Goal: Task Accomplishment & Management: Use online tool/utility

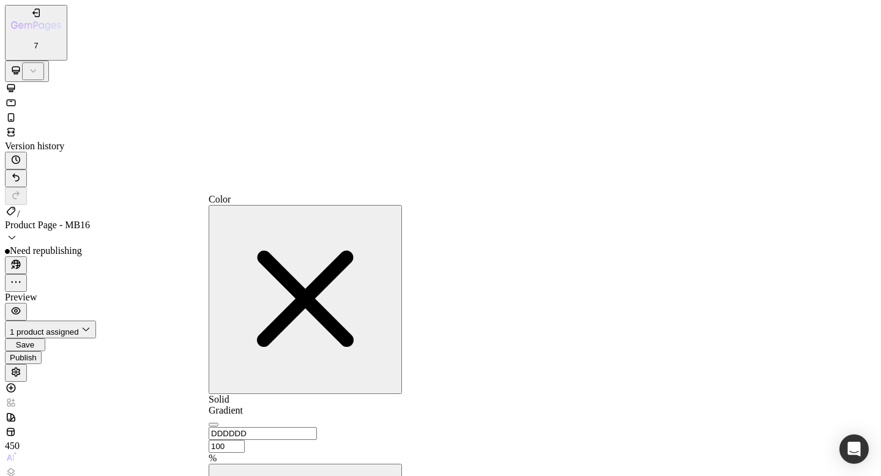
type input "FFFFFF"
click at [213, 424] on div "button" at bounding box center [213, 424] width 0 height 0
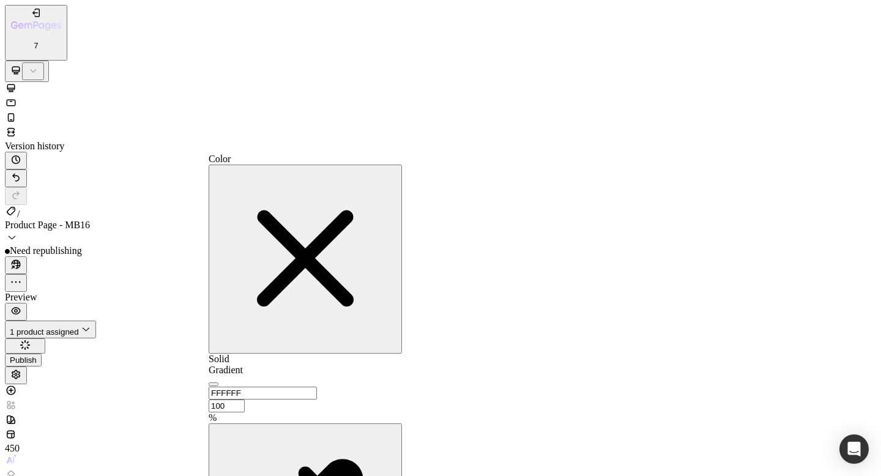
drag, startPoint x: 221, startPoint y: 267, endPoint x: 209, endPoint y: 234, distance: 34.6
drag, startPoint x: 221, startPoint y: 264, endPoint x: 195, endPoint y: 234, distance: 39.9
click at [363, 170] on icon "button" at bounding box center [304, 257] width 183 height 183
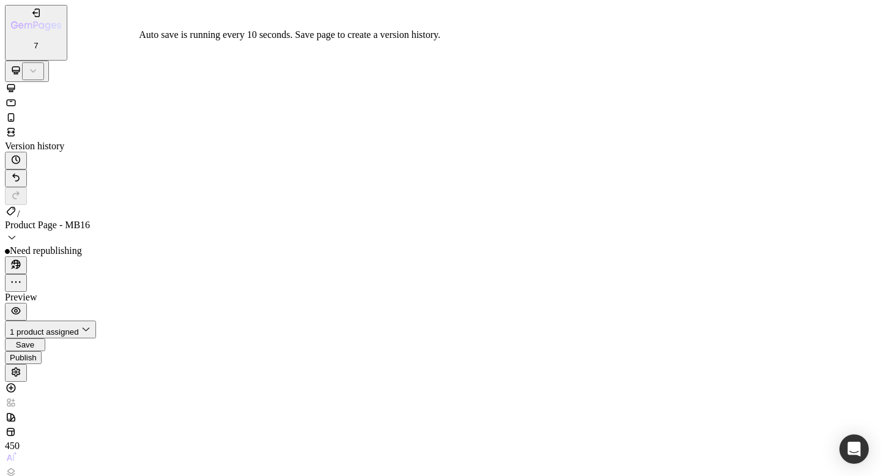
click at [34, 340] on span "Save" at bounding box center [25, 344] width 18 height 9
click at [37, 353] on div "Publish" at bounding box center [23, 357] width 27 height 9
click at [15, 113] on icon at bounding box center [11, 117] width 7 height 9
type input "100%"
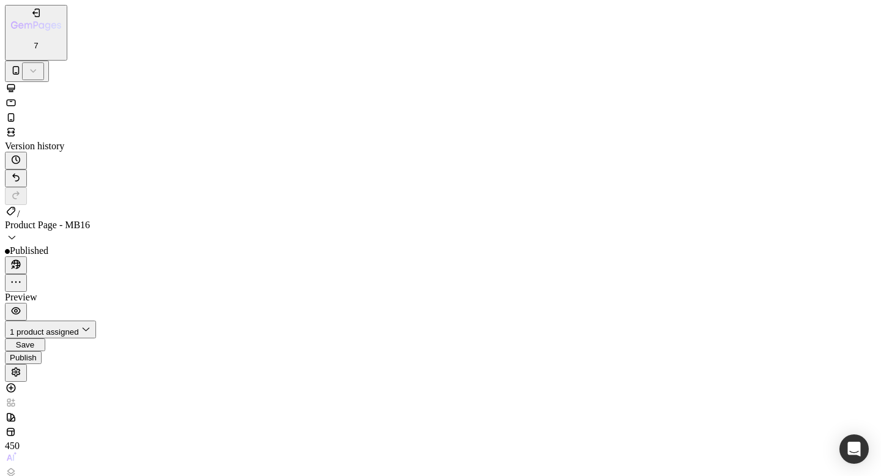
click at [17, 82] on icon at bounding box center [11, 88] width 12 height 12
type input "14"
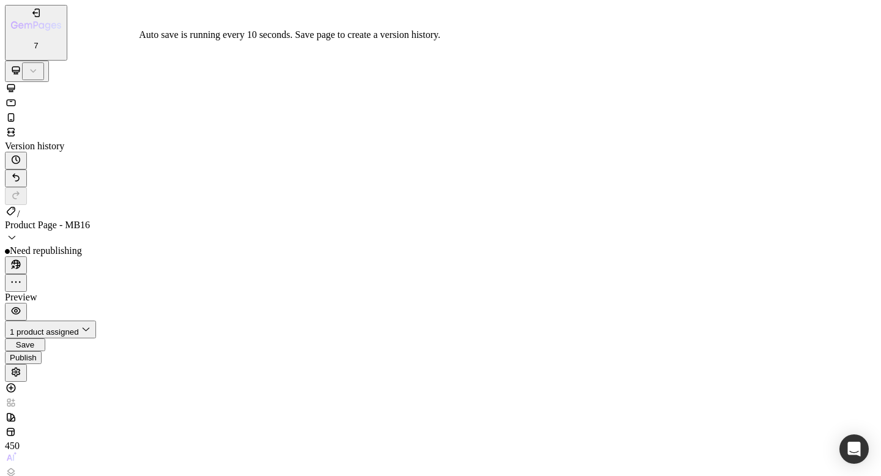
click at [34, 340] on span "Save" at bounding box center [25, 344] width 18 height 9
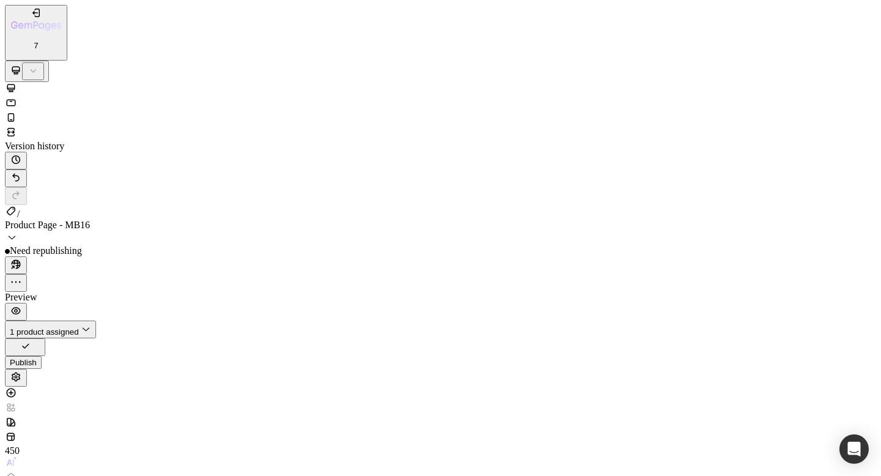
click at [37, 358] on div "Publish" at bounding box center [23, 362] width 27 height 9
click at [90, 220] on span "Product Page - MB16" at bounding box center [47, 225] width 85 height 10
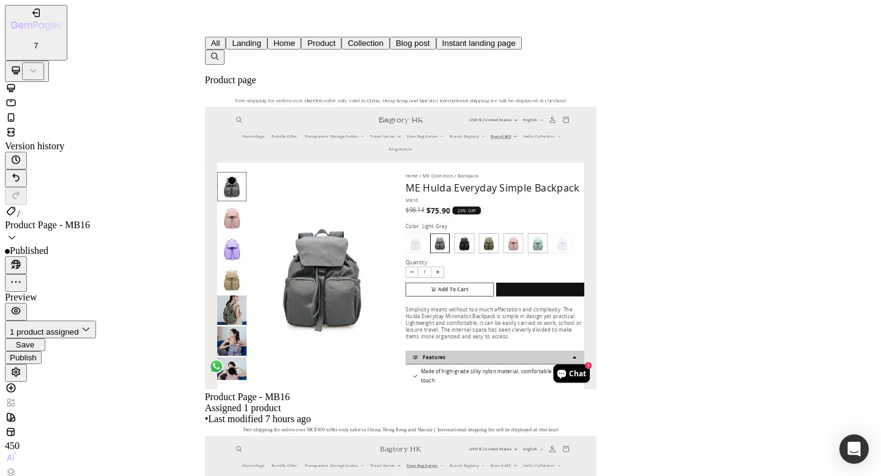
click at [220, 51] on icon "button" at bounding box center [215, 56] width 10 height 10
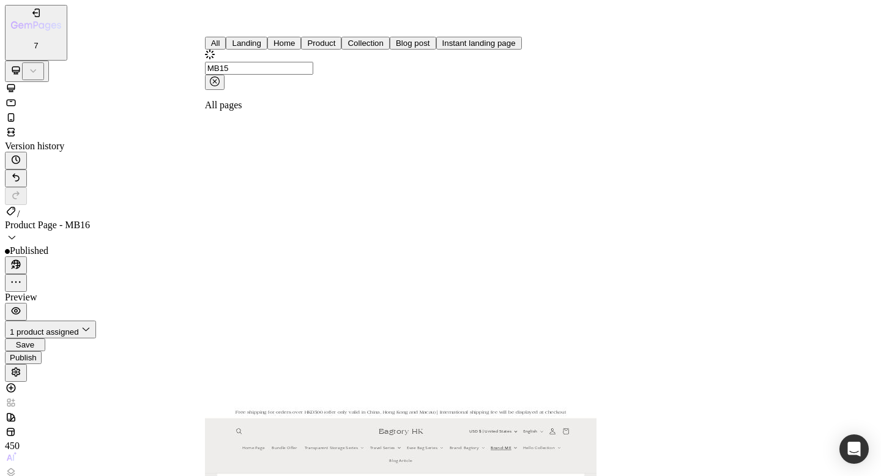
type input "MB15"
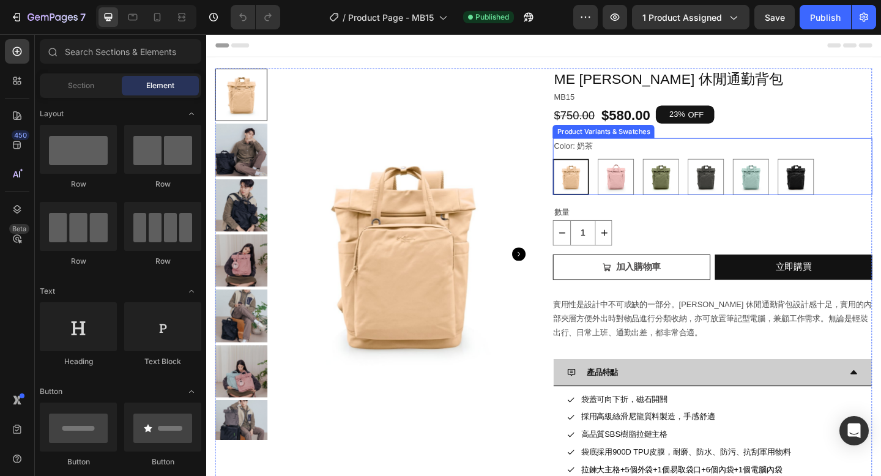
click at [880, 193] on div "奶茶 奶茶 乾燥玫瑰 乾燥玫瑰 橄欖綠 橄欖綠 麻石灰 麻石灰 彩貝藍 彩貝藍 亮黑 亮黑" at bounding box center [756, 189] width 347 height 39
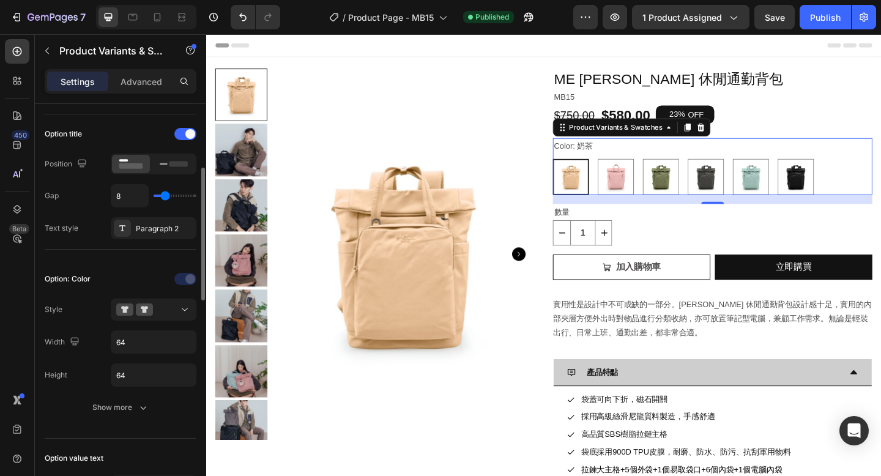
scroll to position [207, 0]
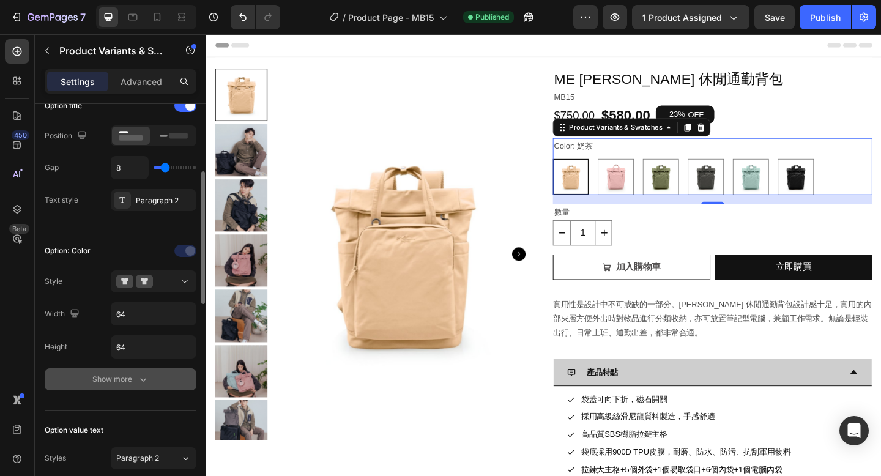
click at [143, 382] on icon "button" at bounding box center [143, 379] width 12 height 12
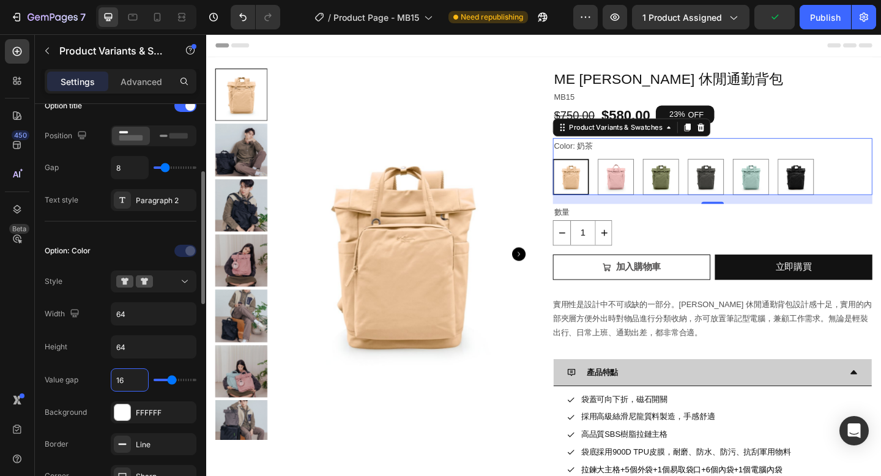
click at [126, 378] on input "16" at bounding box center [129, 380] width 37 height 22
type input "6"
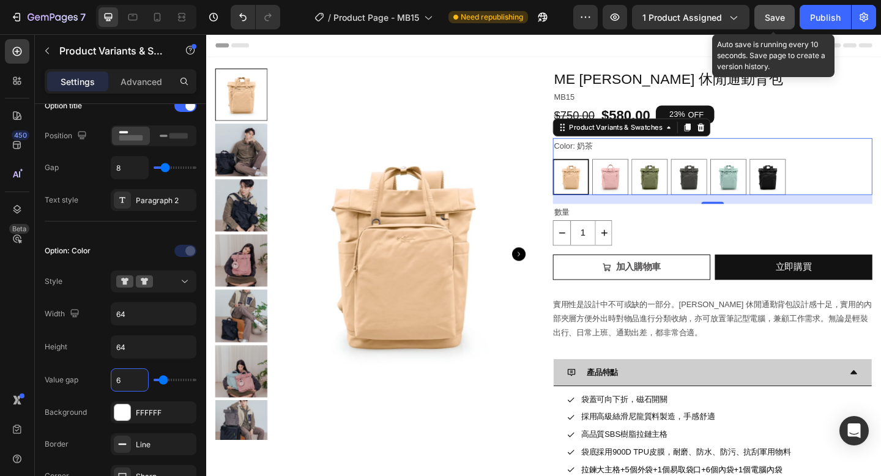
type input "6"
click at [776, 16] on span "Save" at bounding box center [775, 17] width 20 height 10
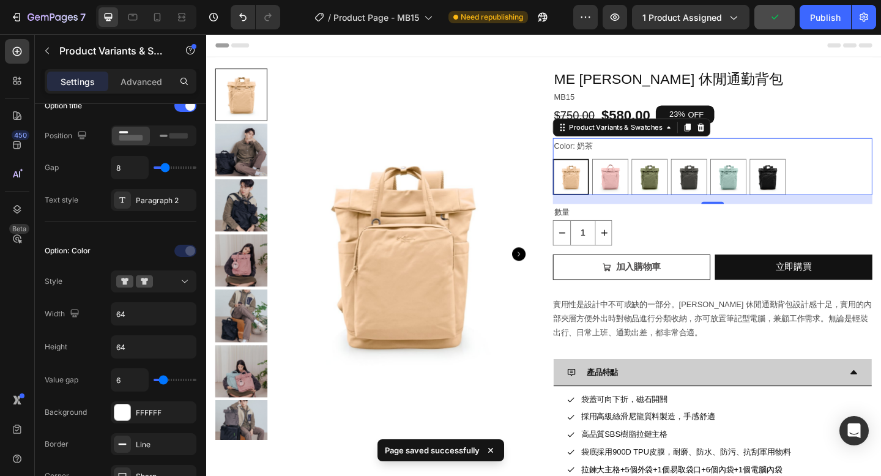
click at [689, 50] on div "Header" at bounding box center [573, 46] width 714 height 24
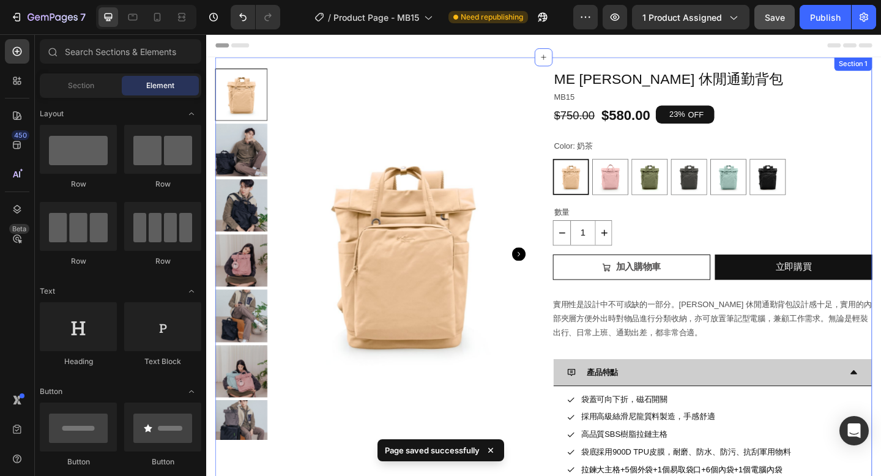
click at [689, 64] on div "Product Images ME Antonia 休閒通勤背包 Product Title MB15 Text Block $750.00 Product …" at bounding box center [573, 359] width 714 height 601
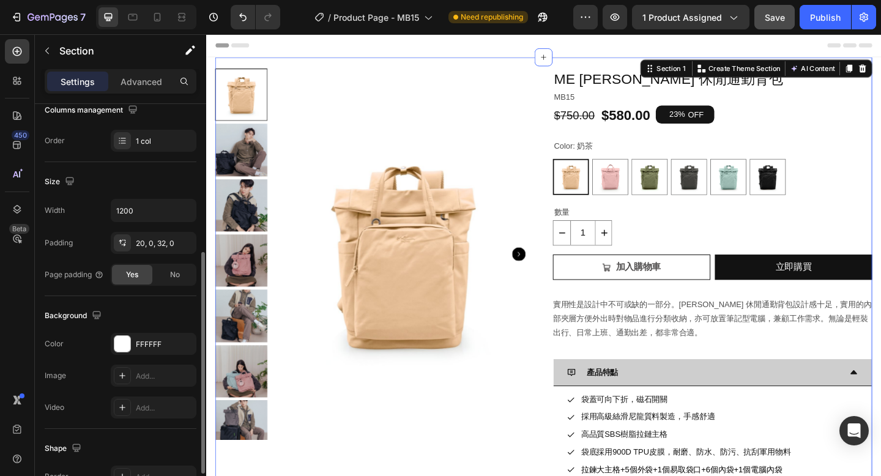
scroll to position [229, 0]
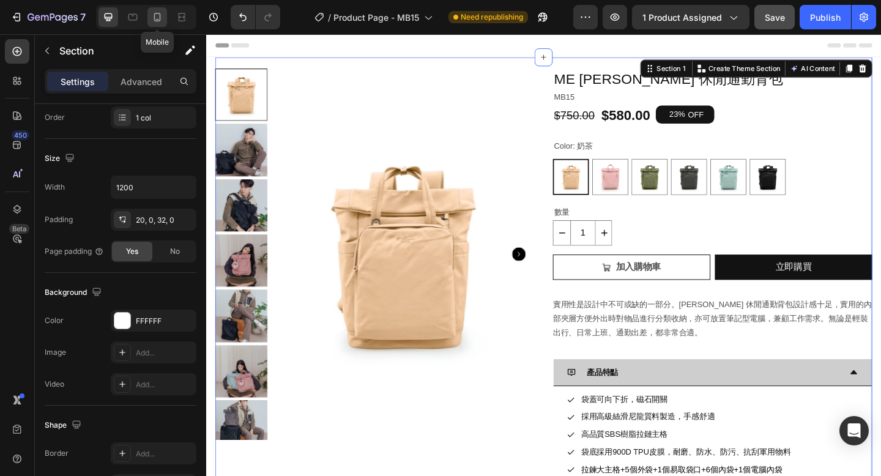
click at [152, 19] on icon at bounding box center [157, 17] width 12 height 12
type input "100%"
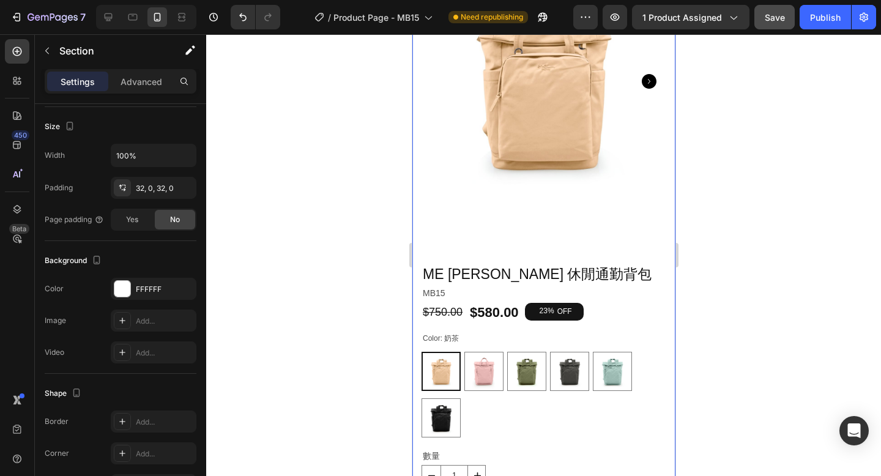
scroll to position [242, 0]
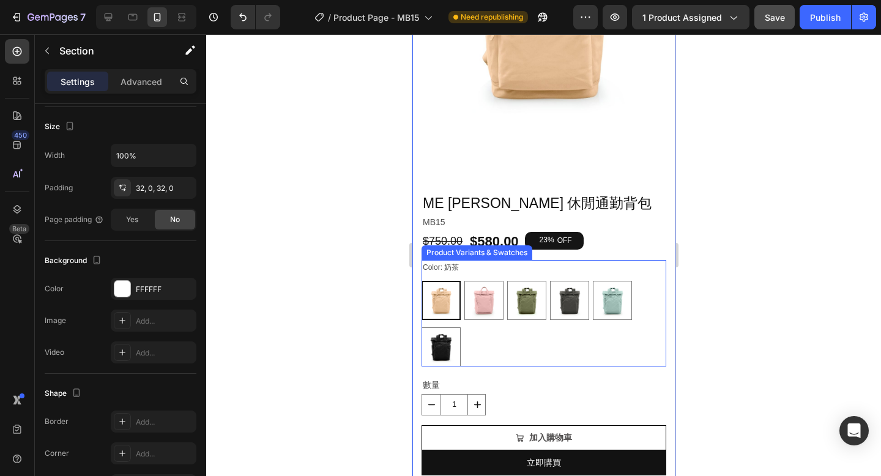
click at [549, 349] on div "奶茶 奶茶 乾燥玫瑰 乾燥玫瑰 橄欖綠 橄欖綠 麻石灰 麻石灰 彩貝藍 彩貝藍 亮黑 亮黑" at bounding box center [543, 324] width 245 height 86
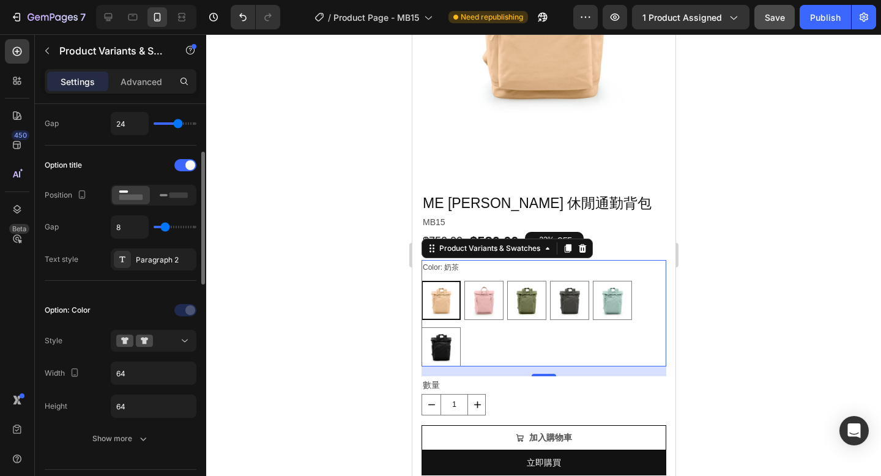
scroll to position [156, 0]
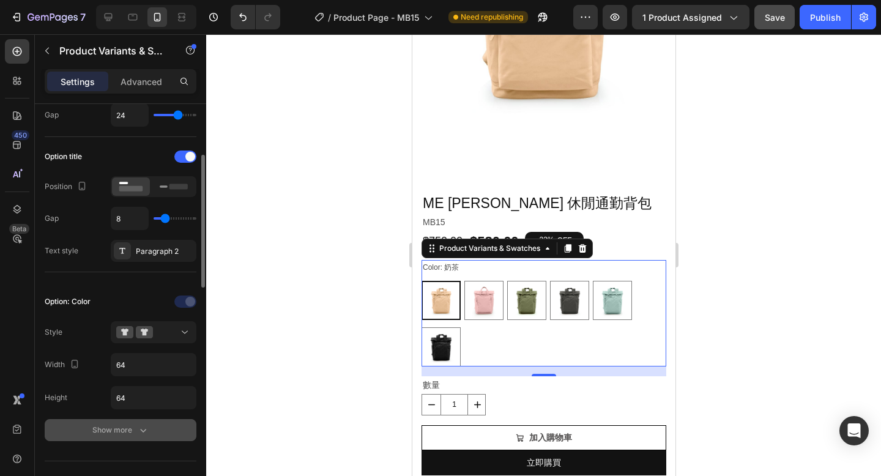
click at [118, 431] on div "Show more" at bounding box center [120, 430] width 57 height 12
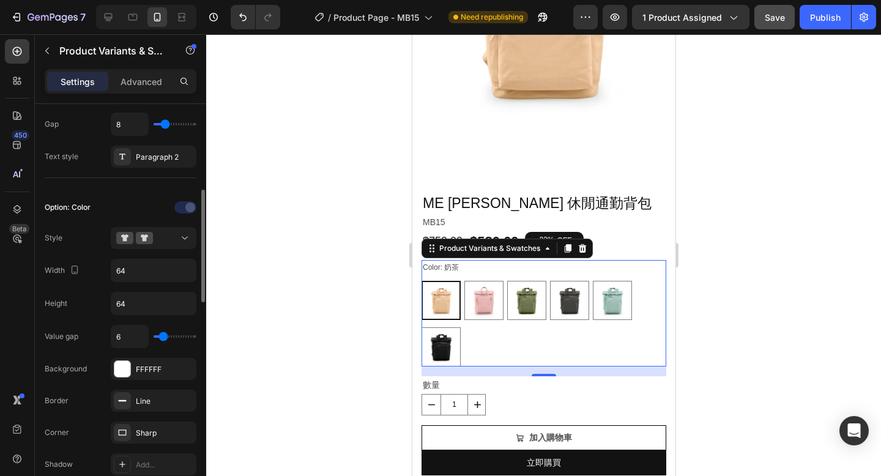
scroll to position [263, 0]
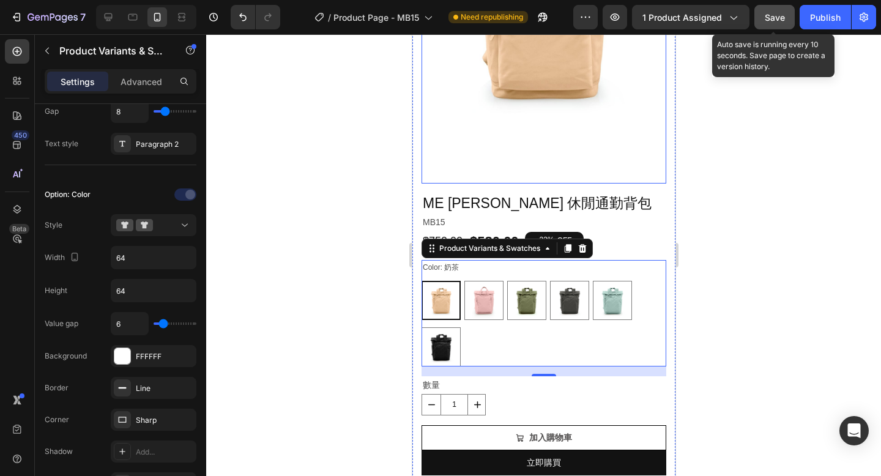
click at [766, 15] on span "Save" at bounding box center [775, 17] width 20 height 10
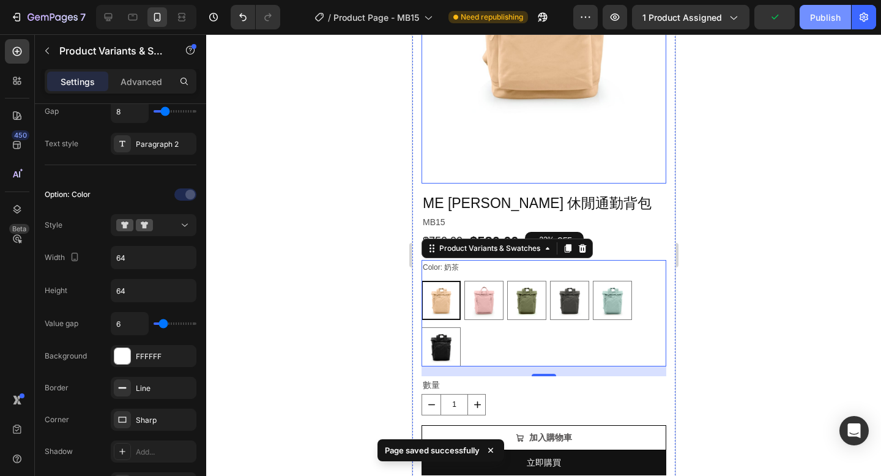
click at [815, 17] on div "Publish" at bounding box center [825, 17] width 31 height 13
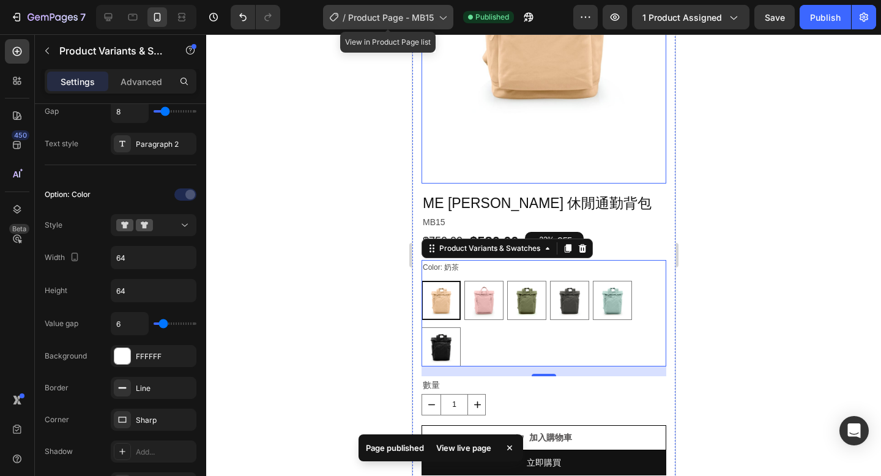
click at [437, 27] on div "/ Product Page - MB15" at bounding box center [388, 17] width 130 height 24
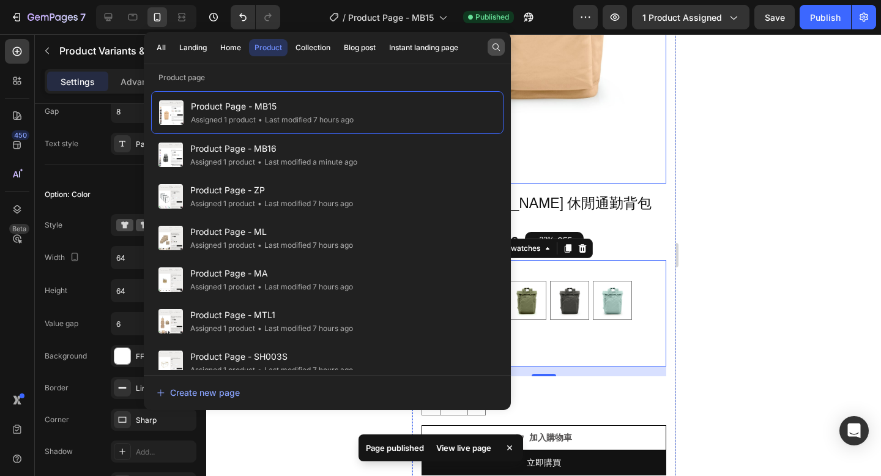
click at [495, 49] on icon "button" at bounding box center [495, 46] width 7 height 7
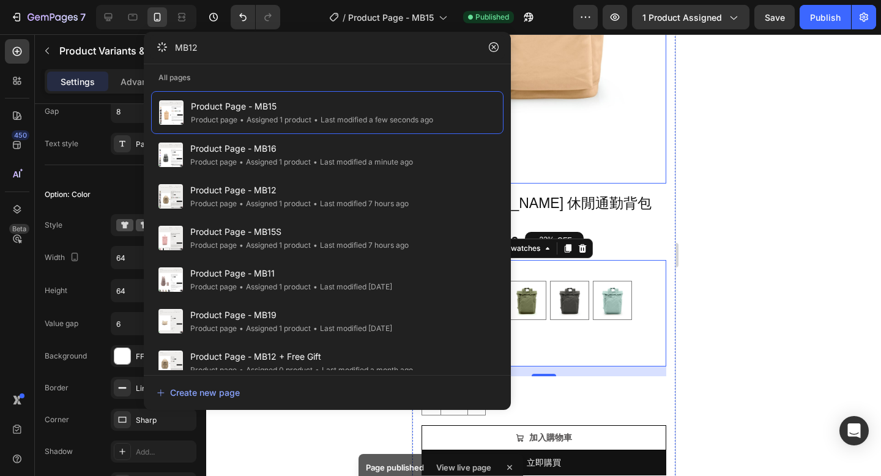
type input "MB12"
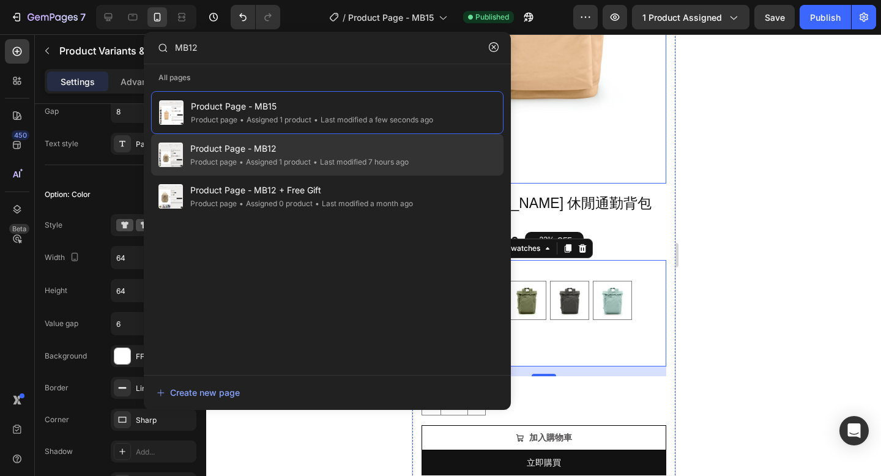
click at [375, 164] on div "• Last modified 7 hours ago" at bounding box center [360, 162] width 98 height 12
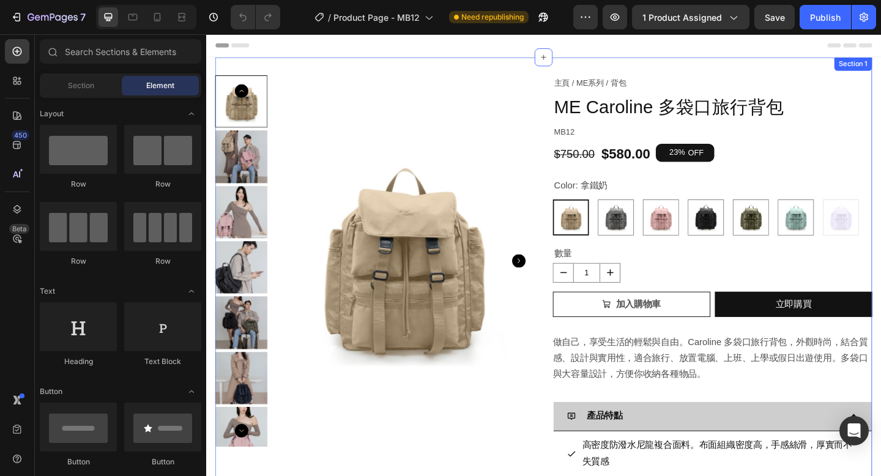
click at [465, 62] on div "Product Images 主頁 / ME系列 / 背包 Text Block ME Caroline 多袋口旅行背包 Product Title MB12…" at bounding box center [573, 476] width 714 height 834
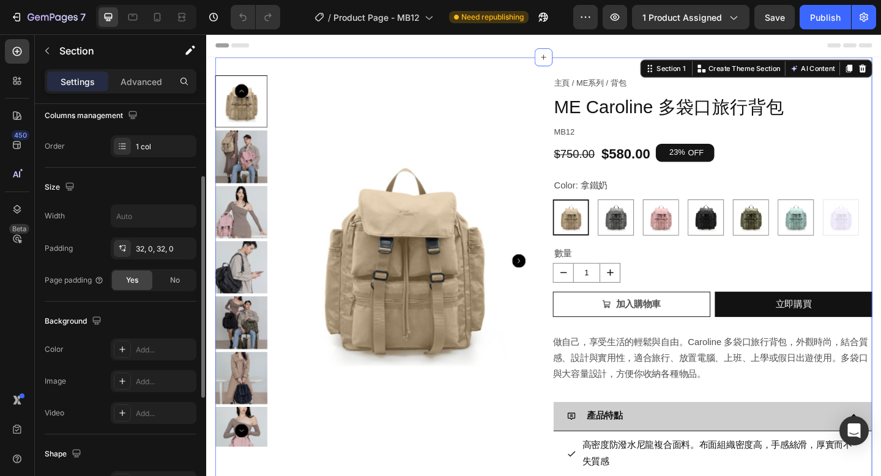
scroll to position [237, 0]
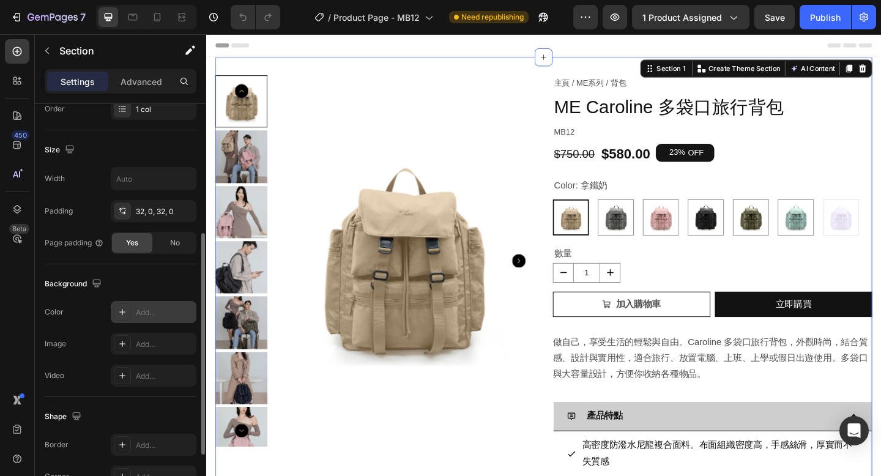
click at [161, 317] on div "Add..." at bounding box center [164, 312] width 57 height 11
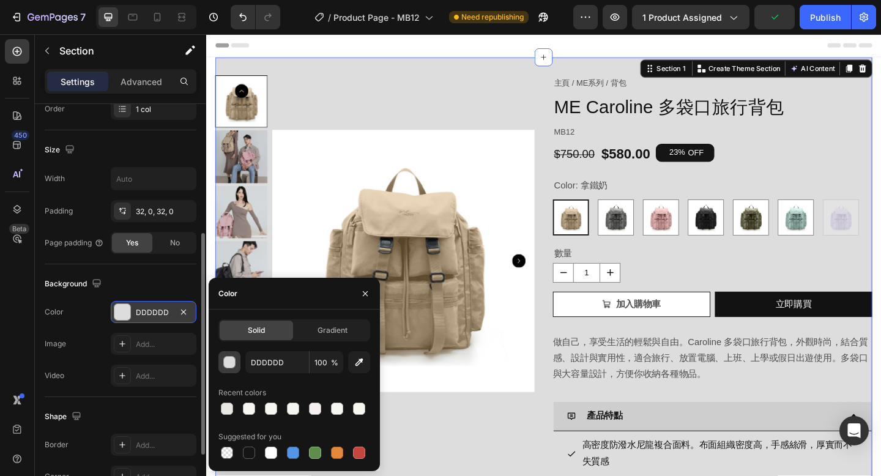
click at [227, 366] on div "button" at bounding box center [230, 363] width 12 height 12
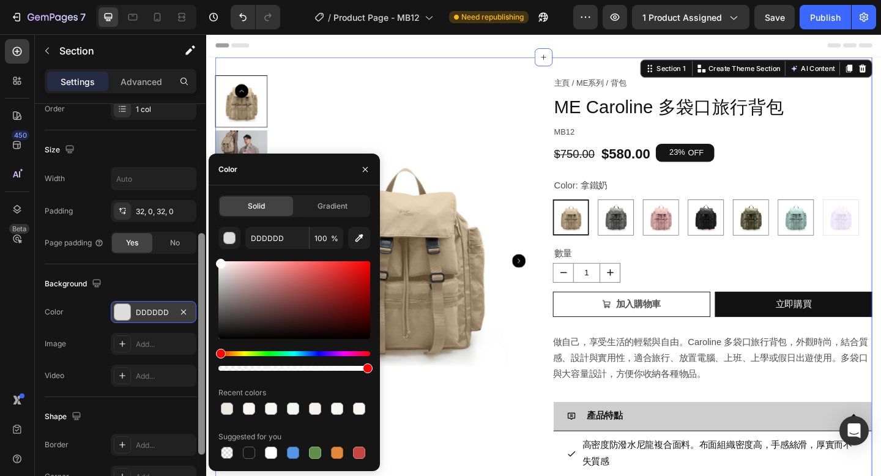
drag, startPoint x: 222, startPoint y: 273, endPoint x: 202, endPoint y: 220, distance: 56.1
click at [202, 220] on div "450 Beta Sections(18) Elements(84) Section Element Hero Section Product Detail …" at bounding box center [103, 255] width 206 height 442
type input "FFFFFF"
click at [365, 168] on icon "button" at bounding box center [365, 168] width 5 height 5
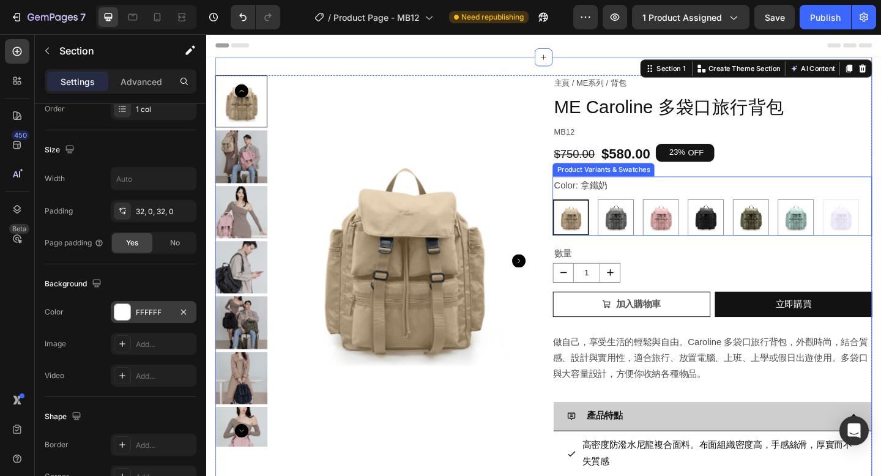
click at [625, 248] on div "拿鐵奶 拿鐵奶 淡雅灰 淡雅灰 乾燥玫瑰 乾燥玫瑰 亮黑 亮黑 橄欖綠 橄欖綠 彩貝藍 彩貝藍 香芋紫 香芋紫" at bounding box center [756, 233] width 347 height 39
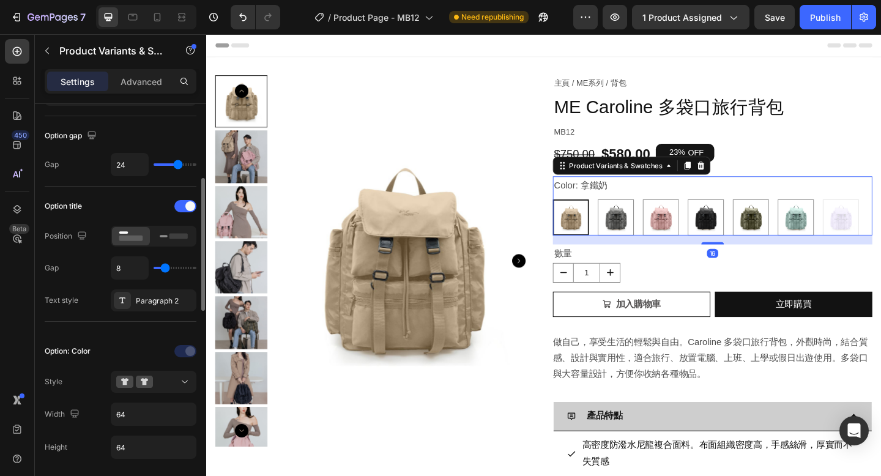
scroll to position [240, 0]
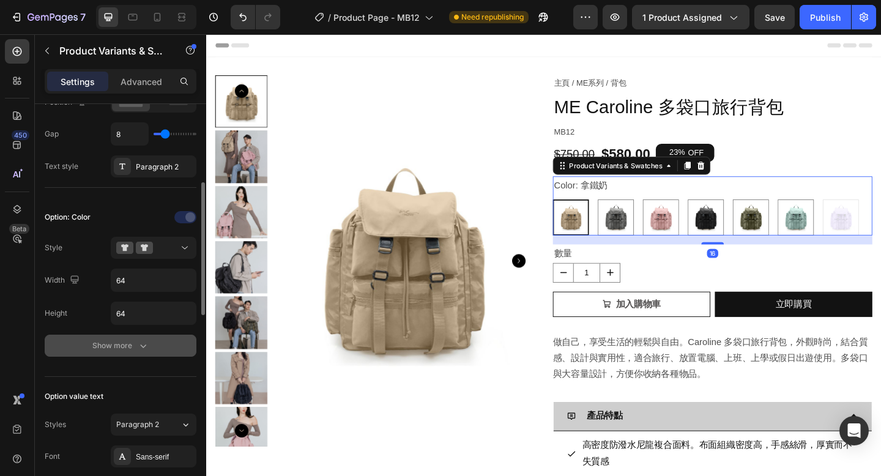
click at [144, 349] on icon "button" at bounding box center [143, 345] width 12 height 12
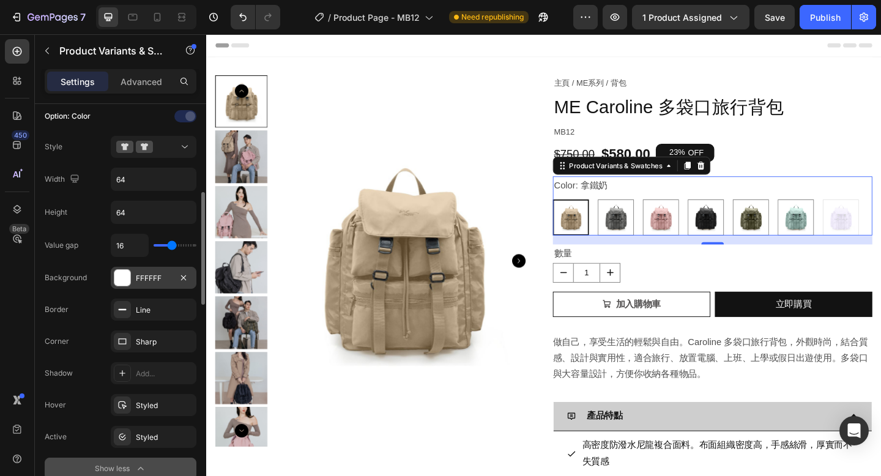
scroll to position [343, 0]
click at [124, 243] on input "16" at bounding box center [129, 243] width 37 height 22
type input "6"
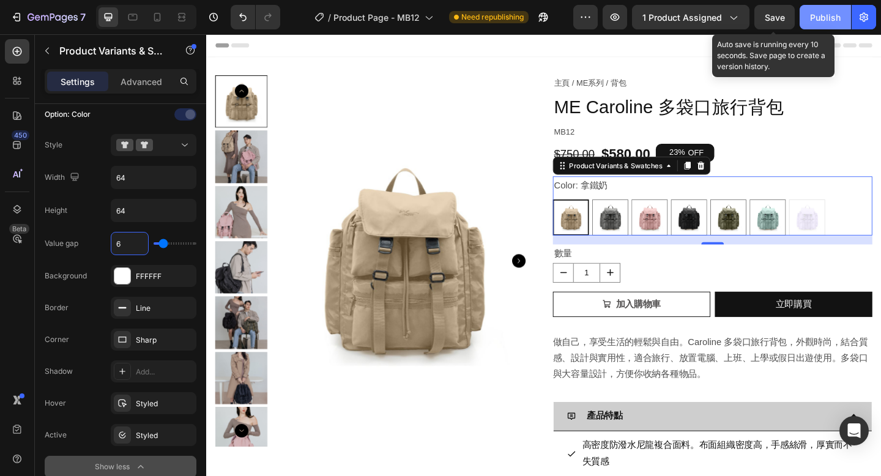
type input "6"
click at [772, 19] on span "Save" at bounding box center [775, 17] width 20 height 10
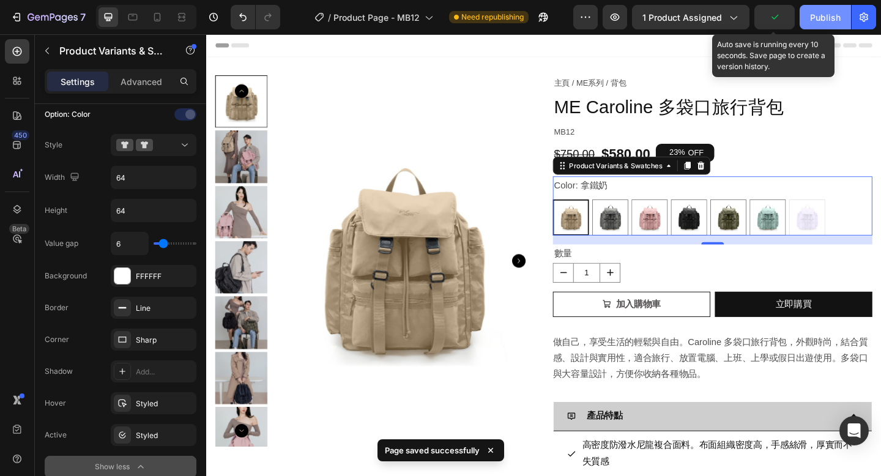
click at [823, 17] on div "Publish" at bounding box center [825, 17] width 31 height 13
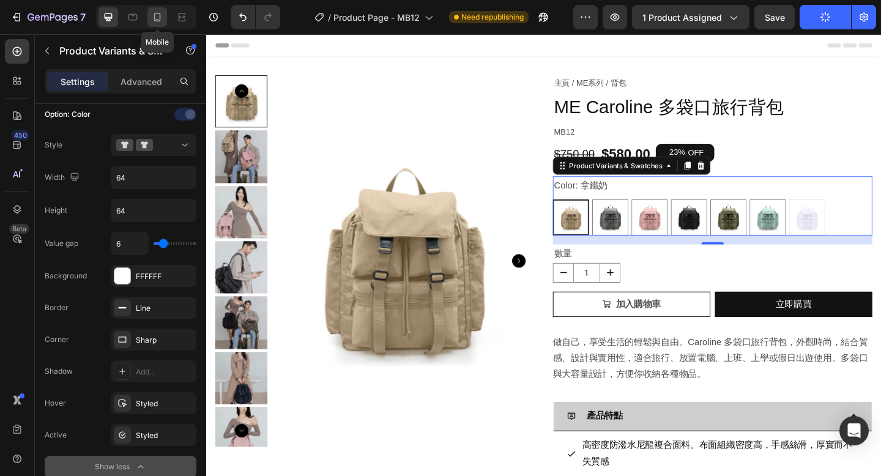
click at [158, 17] on icon at bounding box center [157, 17] width 12 height 12
type input "12"
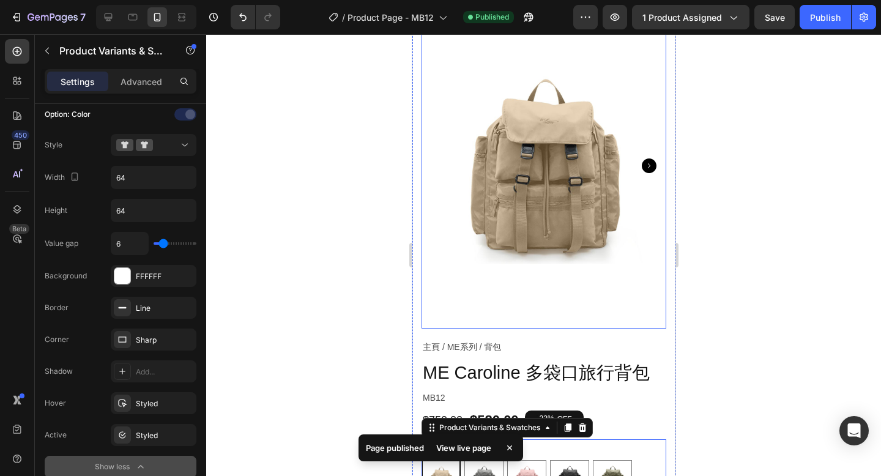
scroll to position [183, 0]
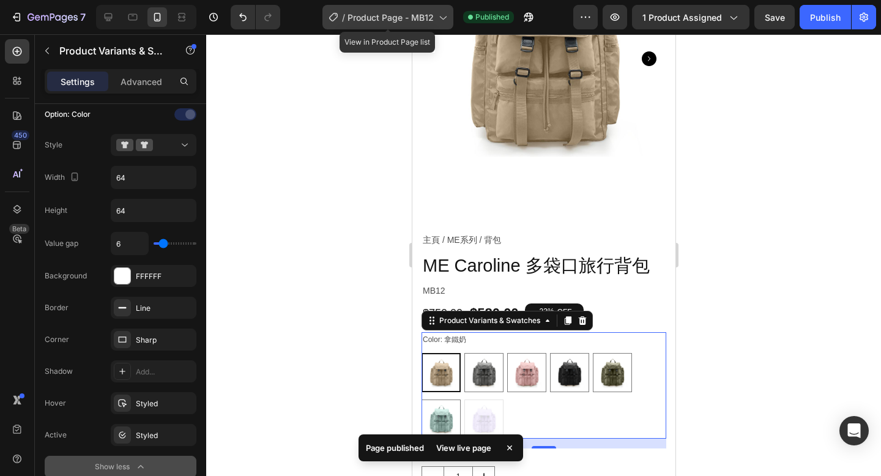
click at [387, 21] on span "Product Page - MB12" at bounding box center [390, 17] width 86 height 13
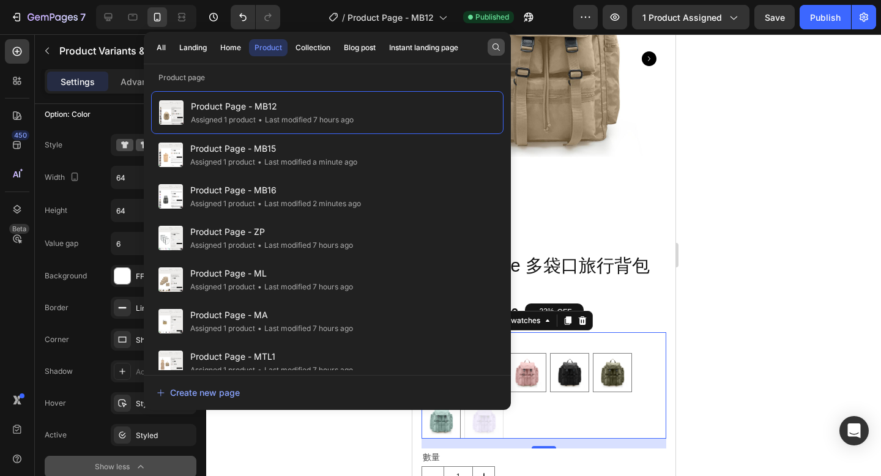
click at [492, 50] on icon "button" at bounding box center [496, 47] width 10 height 10
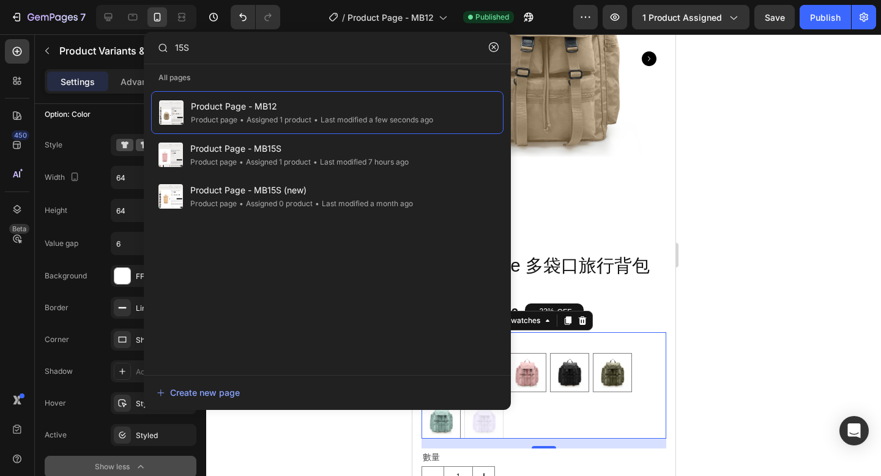
type input "15S"
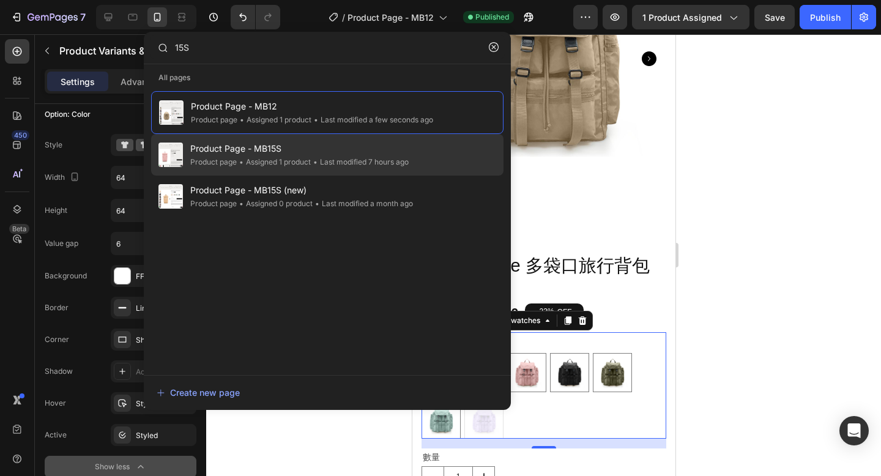
click at [304, 159] on div "• Assigned 1 product" at bounding box center [274, 162] width 74 height 12
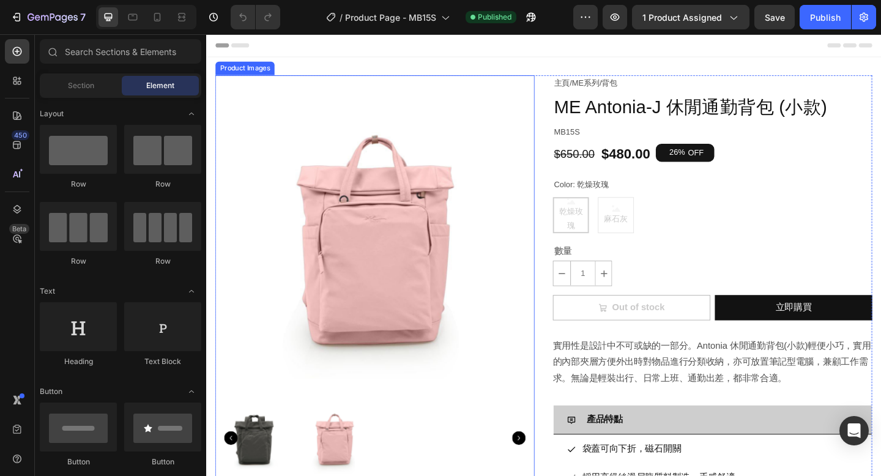
click at [520, 343] on img at bounding box center [389, 252] width 347 height 347
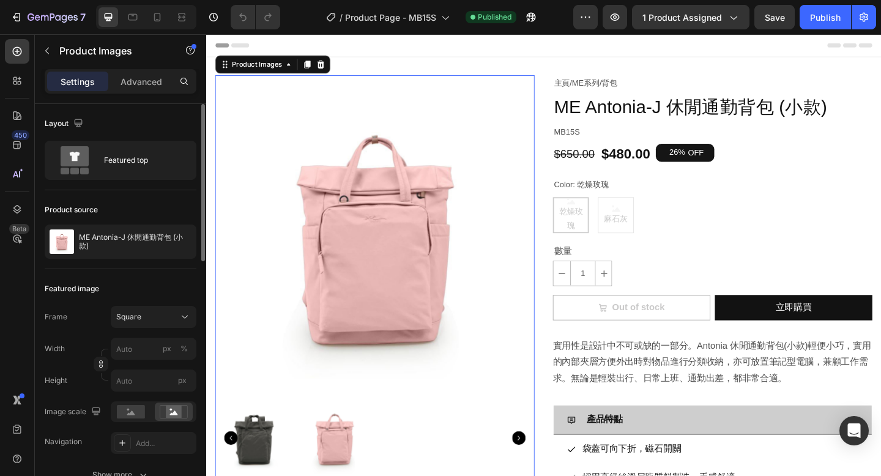
click at [146, 328] on div "Frame Square Width px % Height px" at bounding box center [121, 349] width 152 height 86
click at [143, 322] on div "Square" at bounding box center [153, 317] width 75 height 12
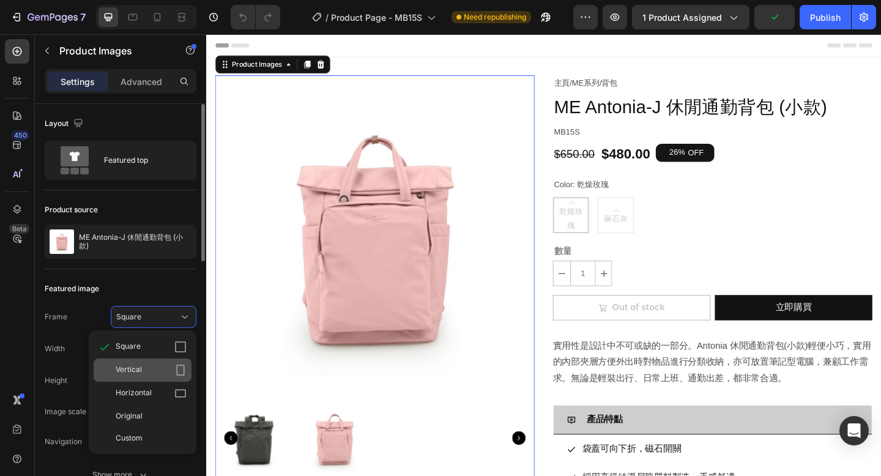
click at [141, 368] on span "Vertical" at bounding box center [129, 370] width 26 height 12
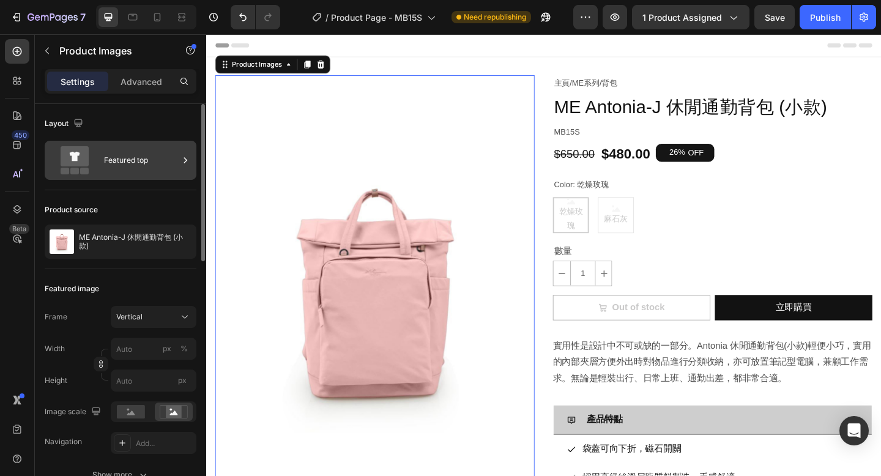
click at [136, 166] on div "Featured top" at bounding box center [141, 160] width 75 height 28
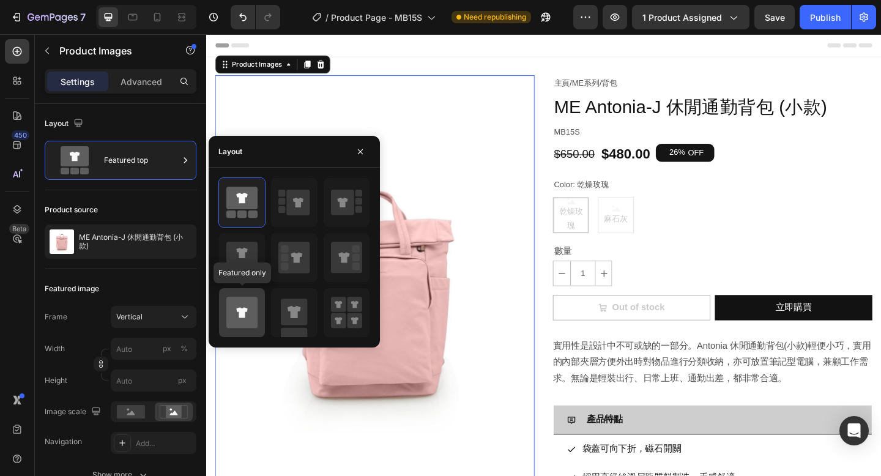
click at [248, 314] on icon at bounding box center [241, 312] width 31 height 31
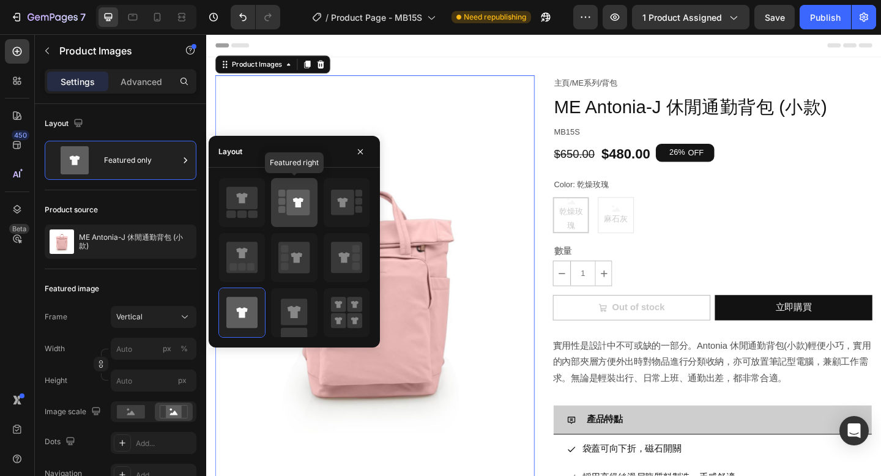
click at [282, 218] on icon at bounding box center [293, 202] width 31 height 34
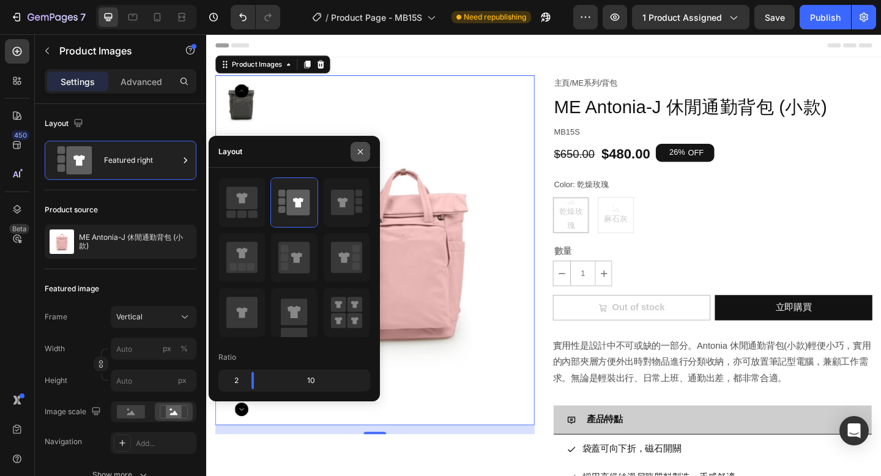
click at [360, 150] on icon "button" at bounding box center [360, 151] width 5 height 5
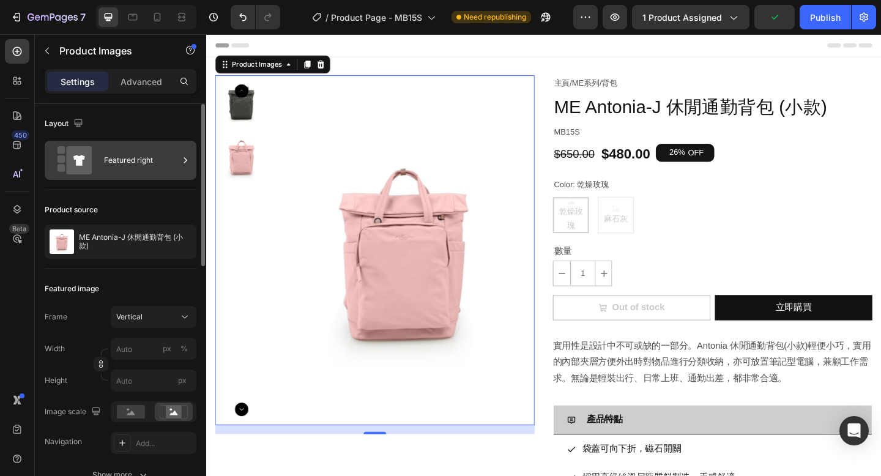
click at [163, 169] on div "Featured right" at bounding box center [141, 160] width 75 height 28
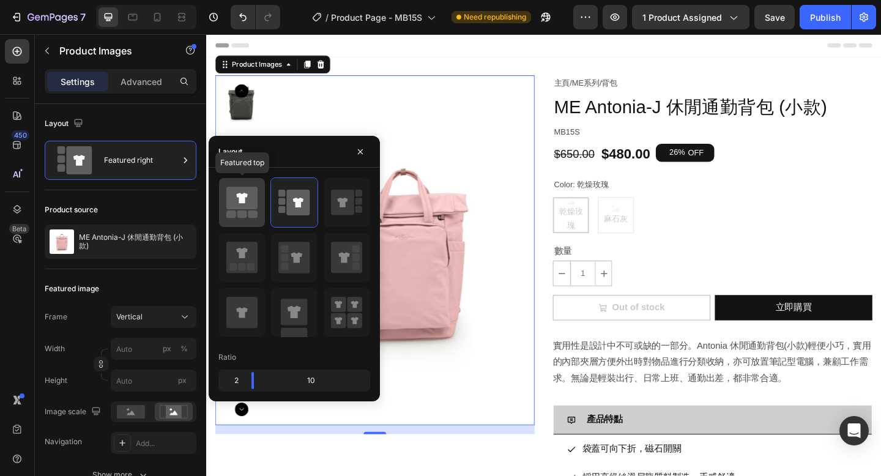
click at [253, 207] on icon at bounding box center [241, 198] width 31 height 23
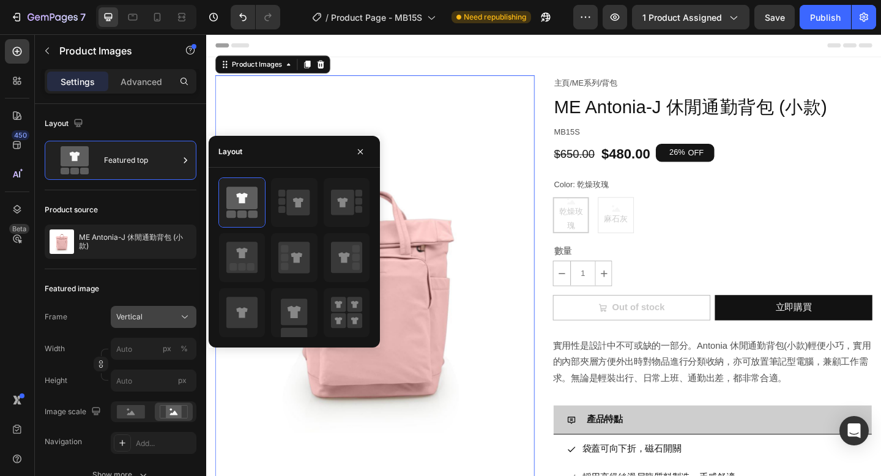
click at [139, 321] on span "Vertical" at bounding box center [129, 316] width 26 height 11
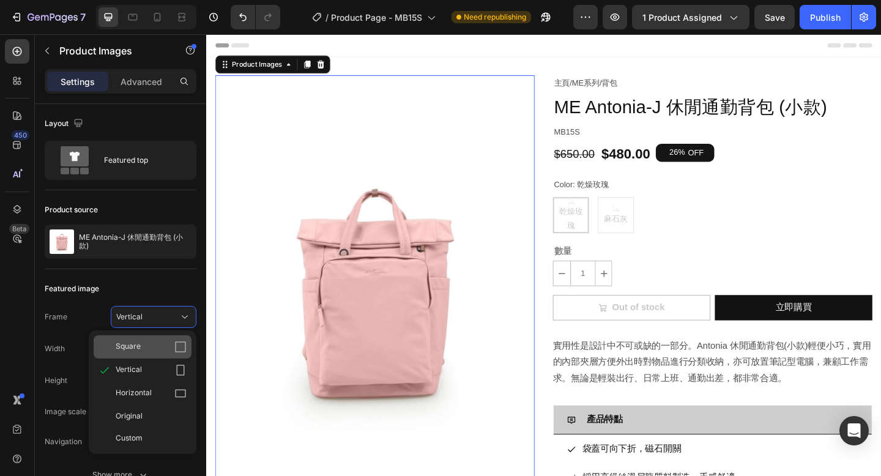
click at [137, 349] on span "Square" at bounding box center [128, 347] width 25 height 12
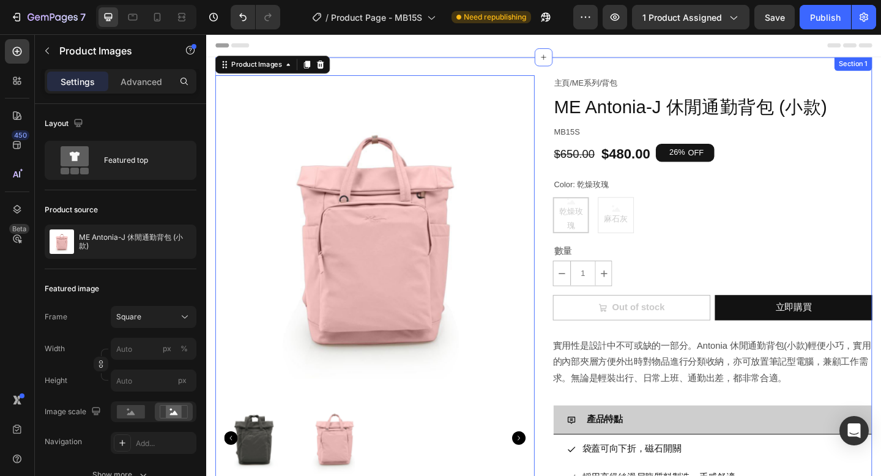
click at [583, 68] on div "Product Images 16 主頁 / ME系列 / 背包 Text Block ME Antonia-J 休閒通勤背包 (小款) Product Ti…" at bounding box center [573, 420] width 714 height 723
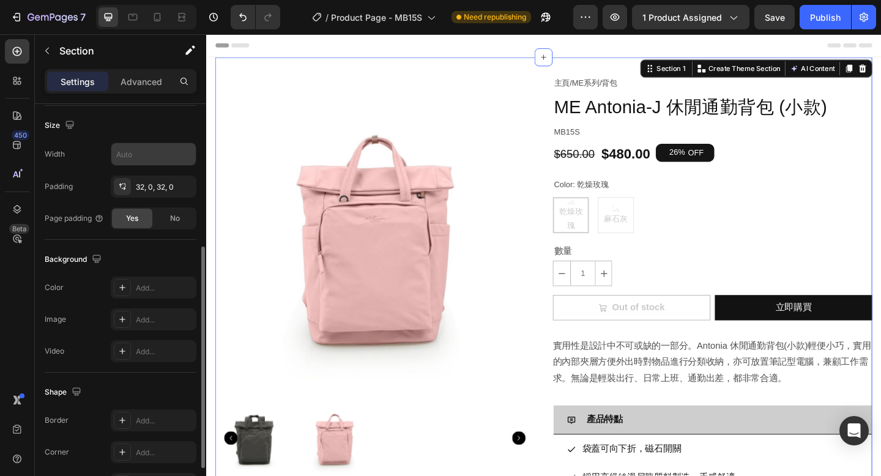
scroll to position [268, 0]
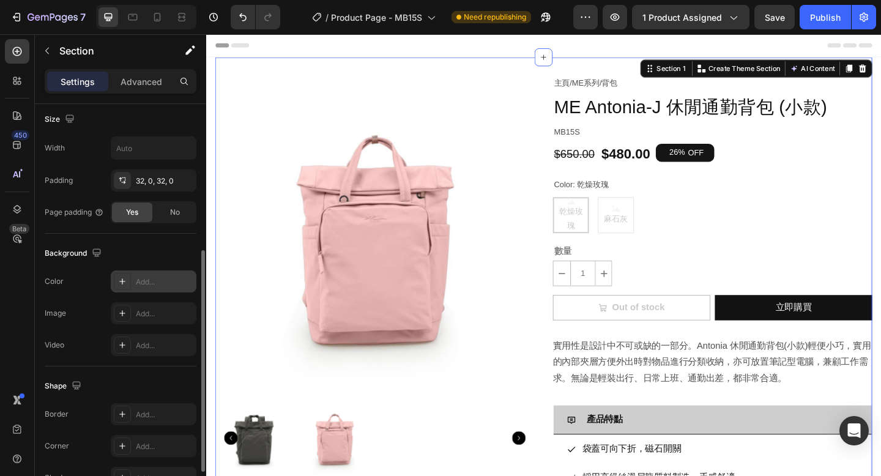
click at [144, 287] on div "Add..." at bounding box center [164, 281] width 57 height 11
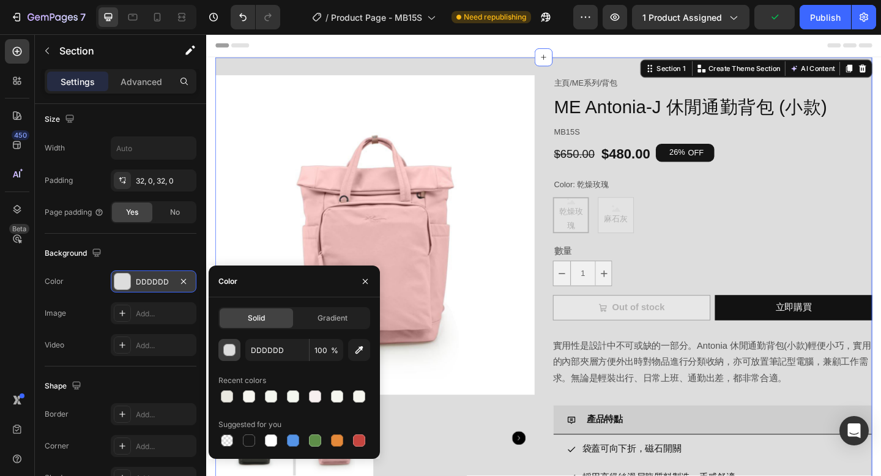
click at [231, 355] on div "button" at bounding box center [230, 350] width 12 height 12
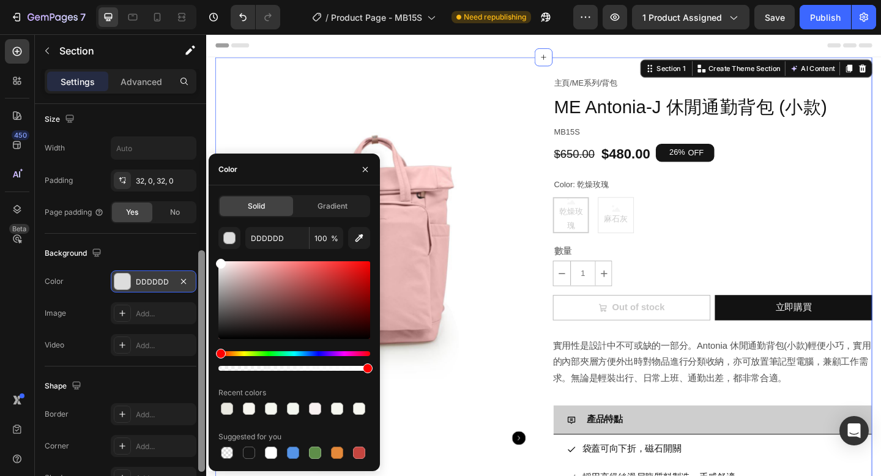
drag, startPoint x: 222, startPoint y: 273, endPoint x: 200, endPoint y: 236, distance: 42.8
click at [200, 236] on div "450 Beta Sections(18) Elements(84) Section Element Hero Section Product Detail …" at bounding box center [103, 255] width 206 height 442
type input "FFFFFF"
drag, startPoint x: 219, startPoint y: 264, endPoint x: 214, endPoint y: 243, distance: 21.4
click at [214, 244] on div "Solid Gradient FFFFFF 100 % Recent colors Suggested for you" at bounding box center [294, 328] width 171 height 266
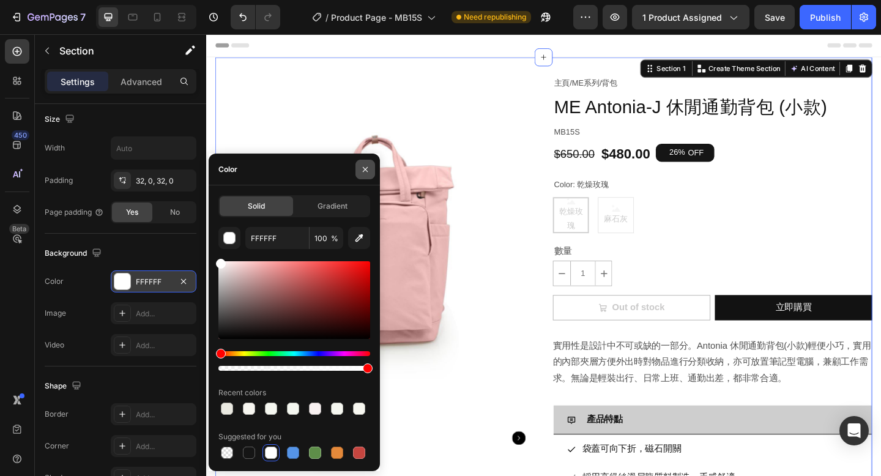
click at [365, 166] on icon "button" at bounding box center [365, 170] width 10 height 10
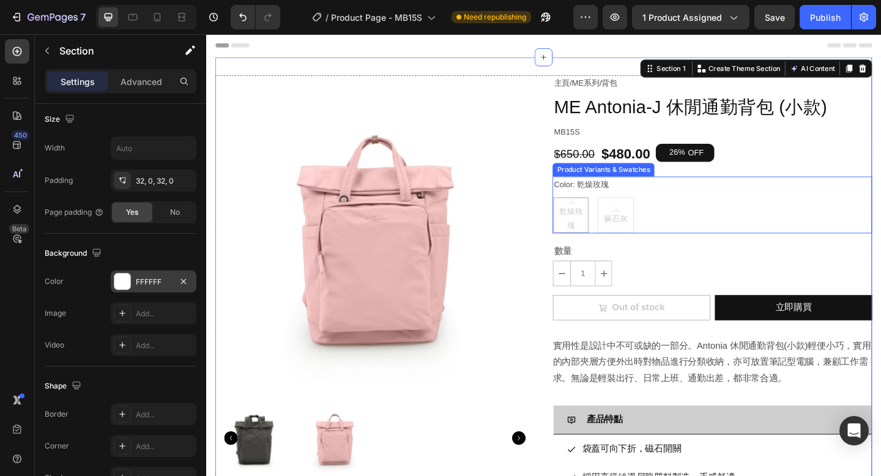
click at [700, 219] on div "乾燥玫瑰 乾燥玫瑰 乾燥玫瑰 麻石灰 麻石灰 麻石灰" at bounding box center [756, 231] width 347 height 39
radio input "true"
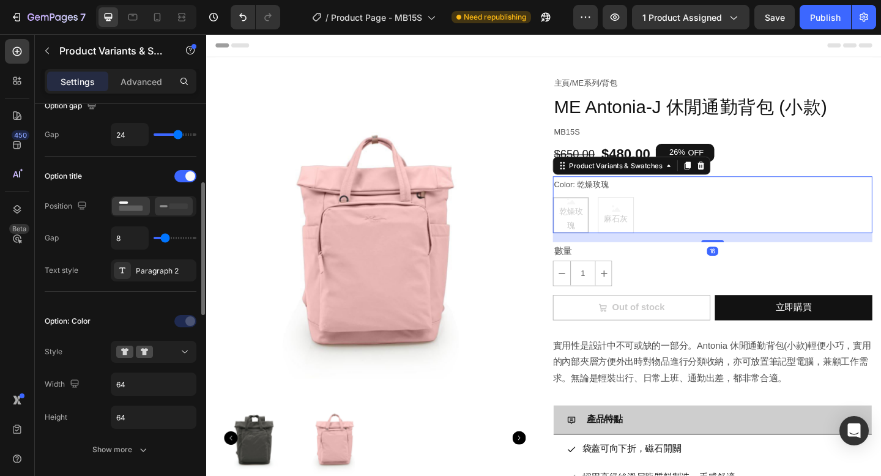
scroll to position [179, 0]
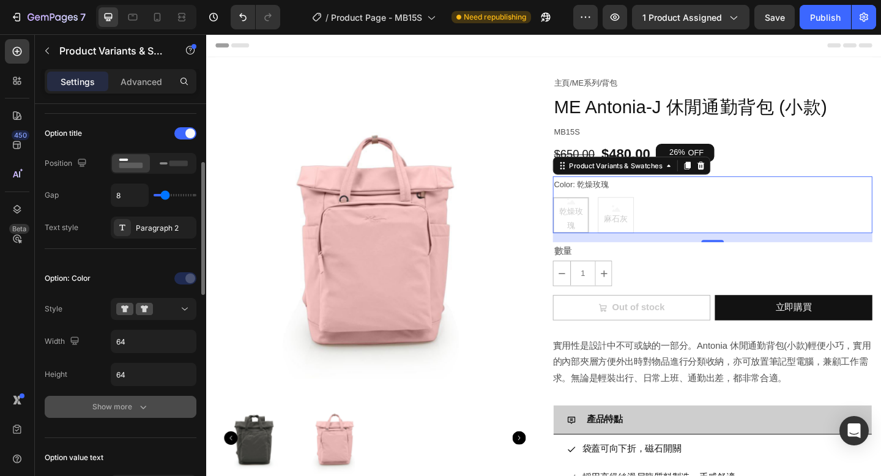
click at [133, 401] on div "Show more" at bounding box center [120, 407] width 57 height 12
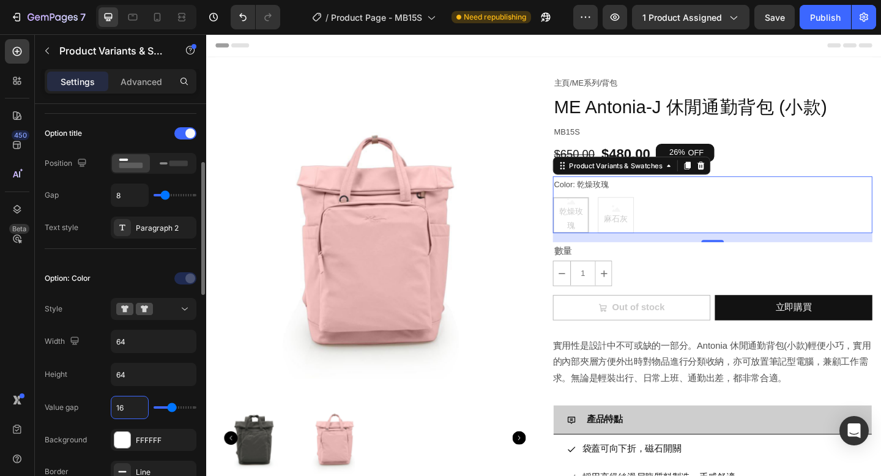
click at [132, 411] on input "16" at bounding box center [129, 407] width 37 height 22
type input "6"
click at [153, 16] on icon at bounding box center [157, 17] width 12 height 12
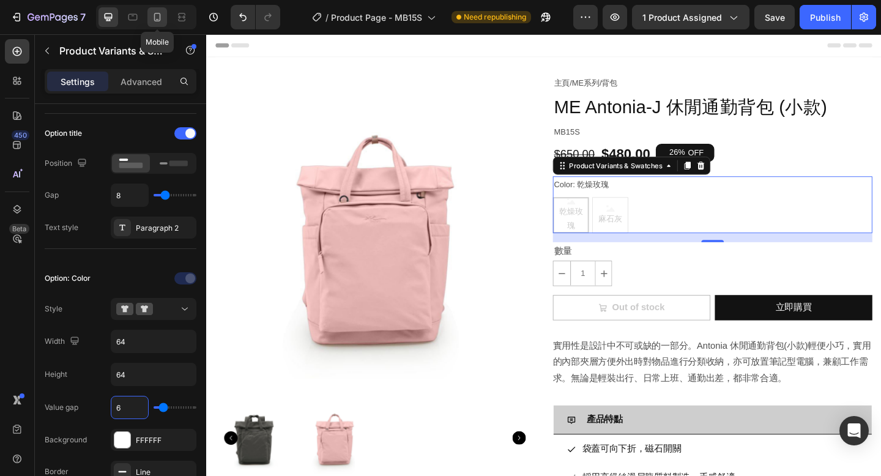
type input "12"
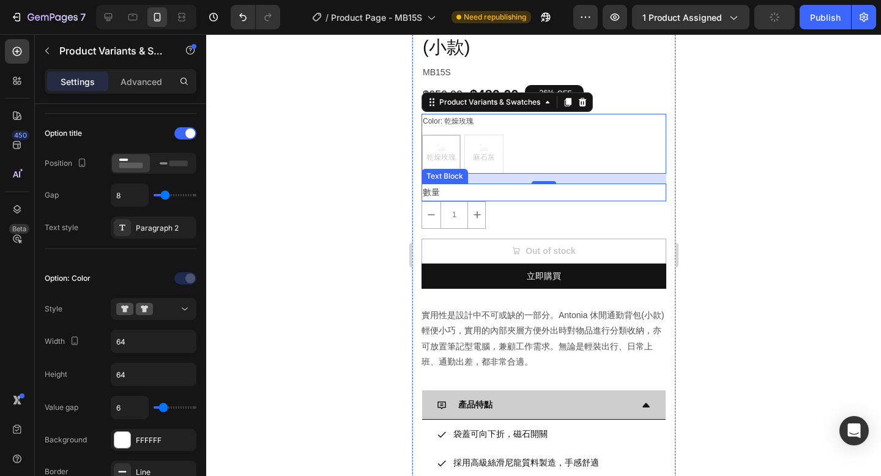
scroll to position [495, 0]
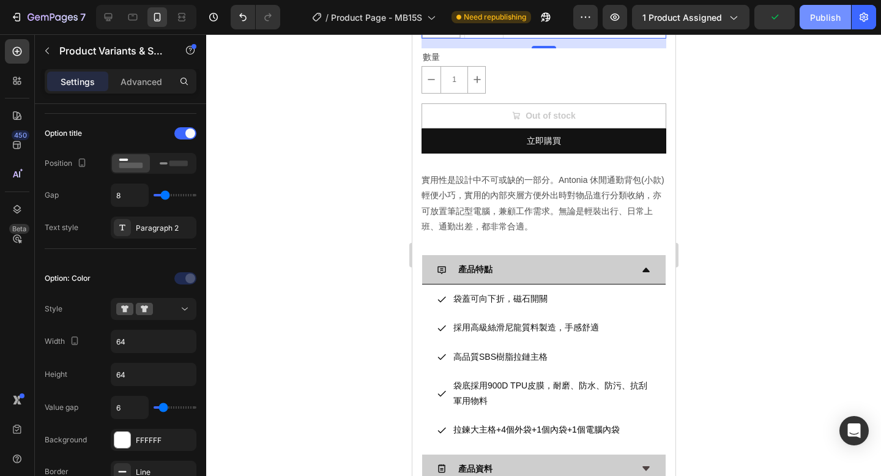
click at [807, 19] on button "Publish" at bounding box center [824, 17] width 51 height 24
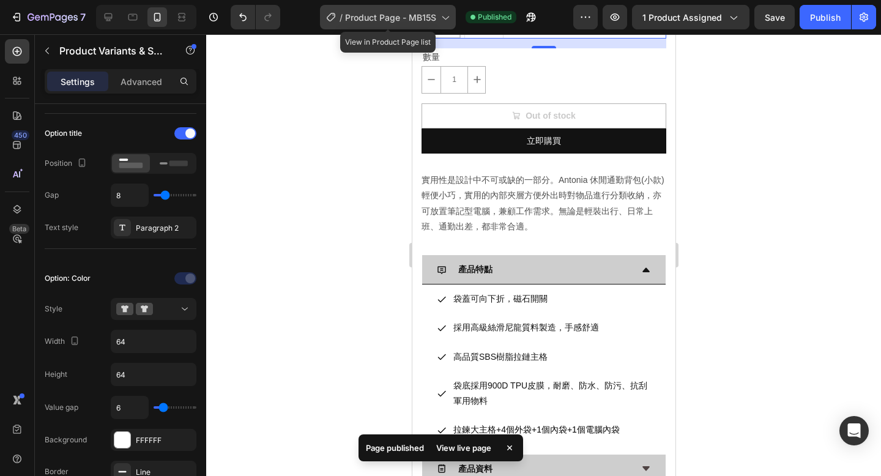
click at [421, 21] on span "Product Page - MB15S" at bounding box center [390, 17] width 91 height 13
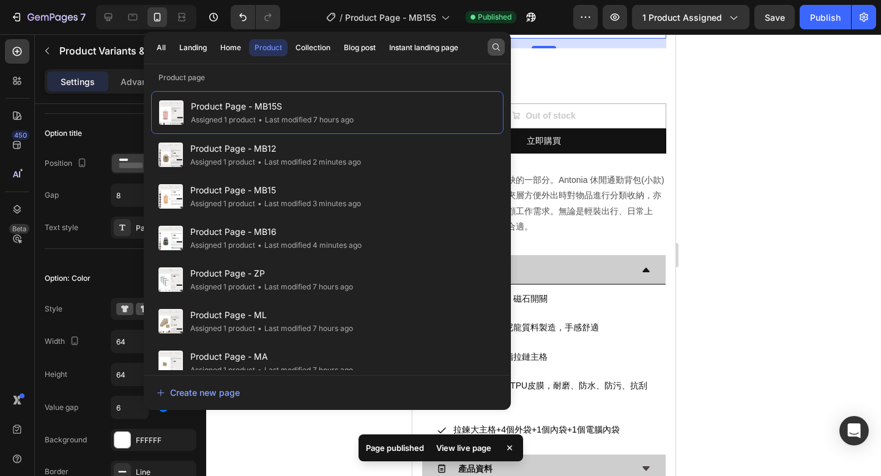
click at [498, 46] on icon "button" at bounding box center [496, 47] width 10 height 10
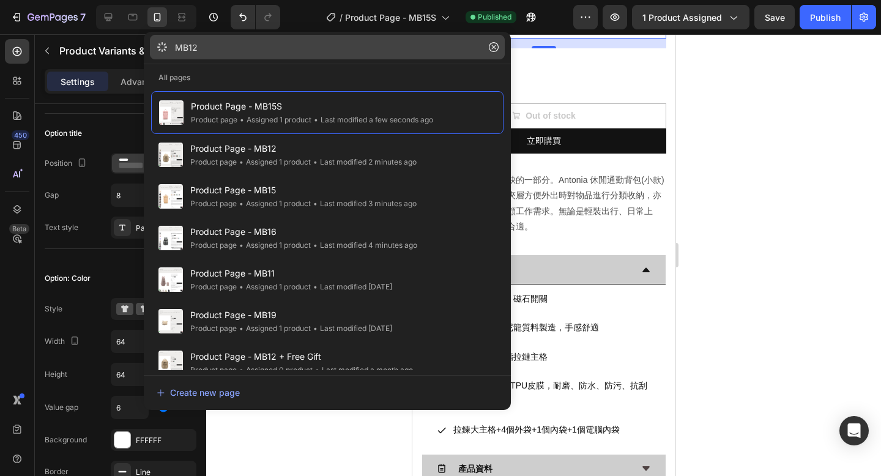
type input "MB12"
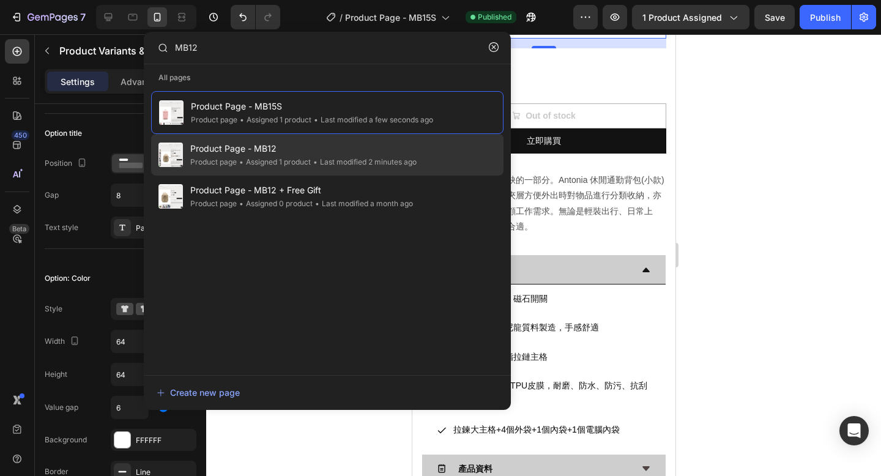
click at [435, 176] on div "Product Page - MB12 Product page • Assigned 1 product • Last modified 2 minutes…" at bounding box center [327, 197] width 352 height 42
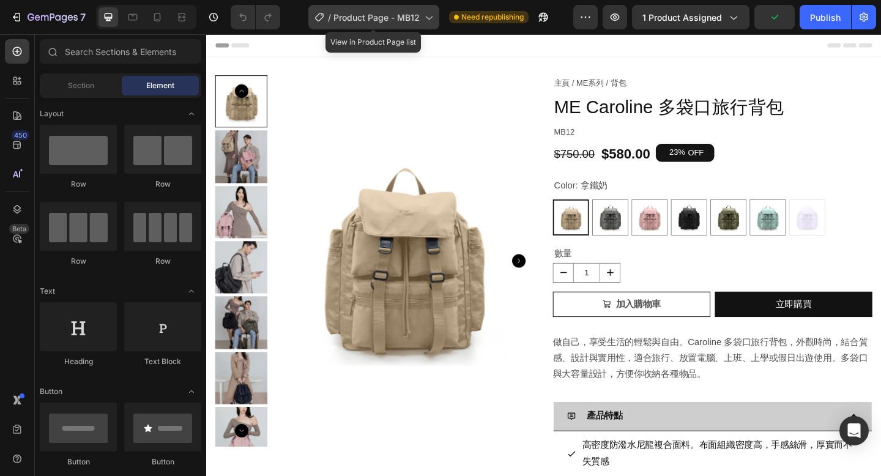
click at [390, 22] on span "Product Page - MB12" at bounding box center [376, 17] width 86 height 13
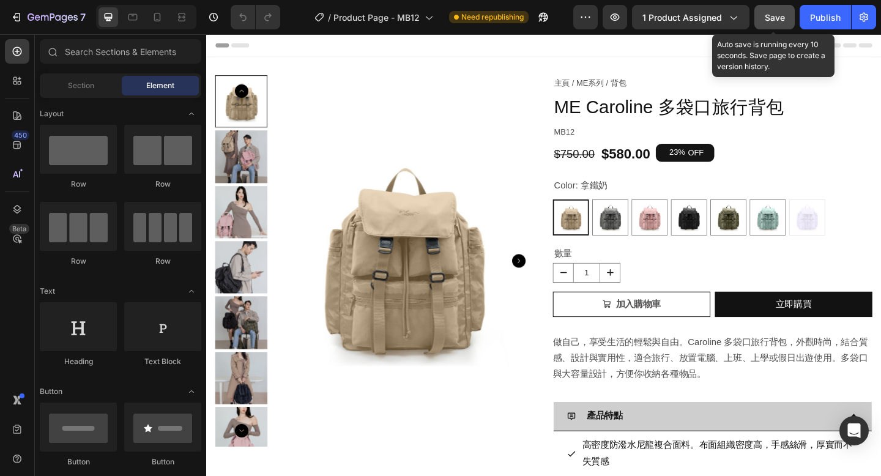
click at [769, 20] on span "Save" at bounding box center [775, 17] width 20 height 10
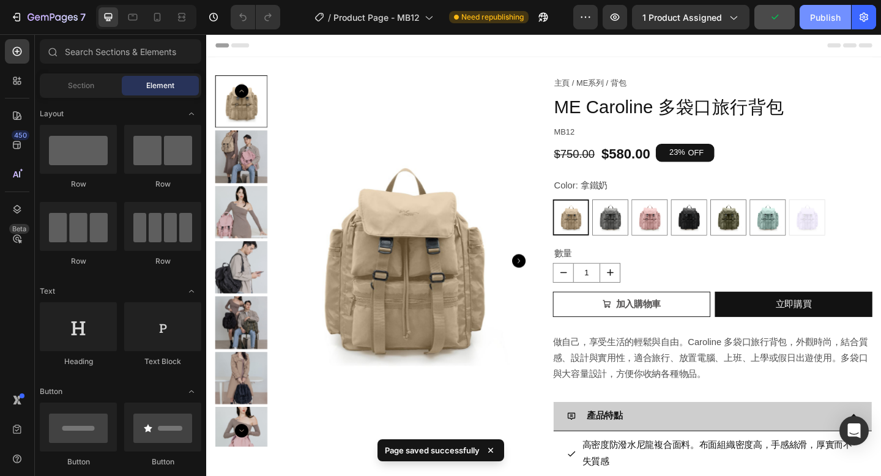
click at [830, 18] on div "Publish" at bounding box center [825, 17] width 31 height 13
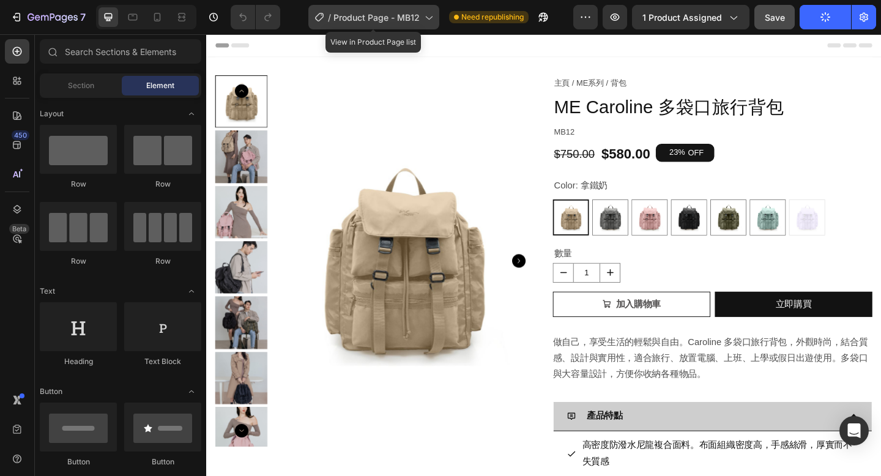
click at [413, 23] on span "Product Page - MB12" at bounding box center [376, 17] width 86 height 13
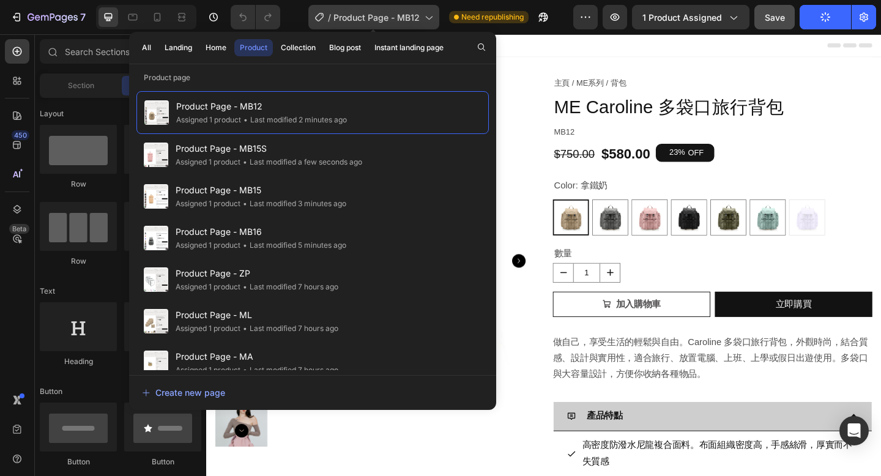
click at [412, 21] on span "Product Page - MB12" at bounding box center [376, 17] width 86 height 13
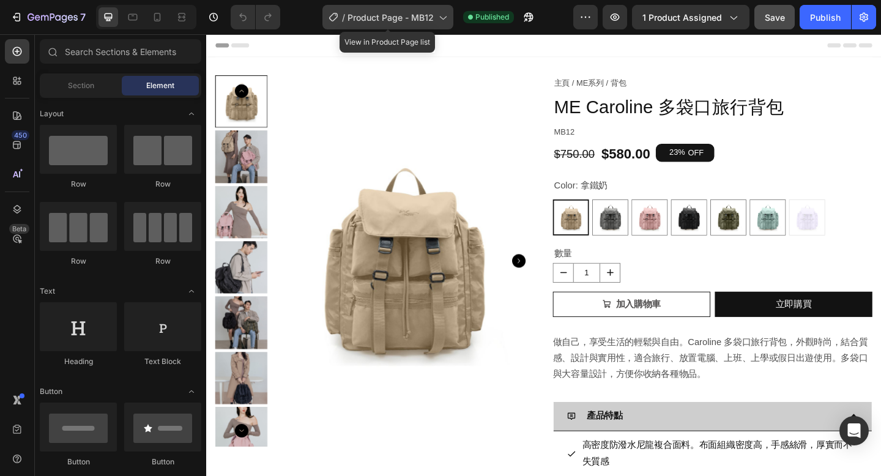
click at [412, 21] on span "Product Page - MB12" at bounding box center [390, 17] width 86 height 13
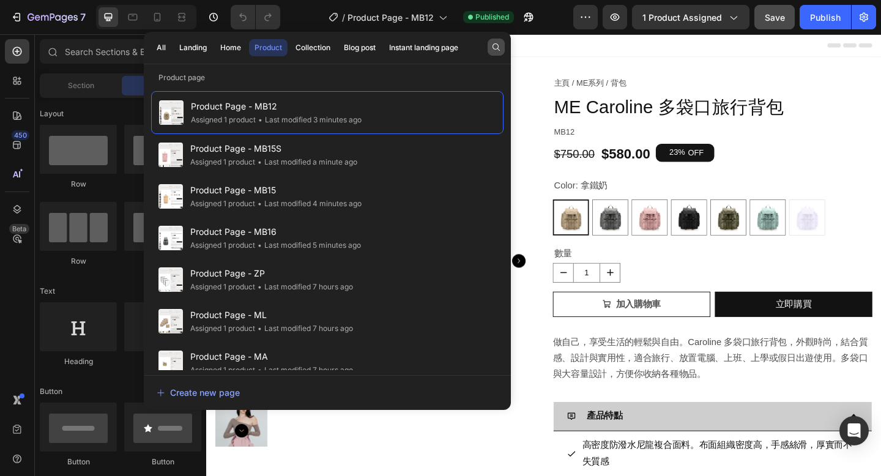
click at [494, 53] on button "button" at bounding box center [495, 47] width 17 height 17
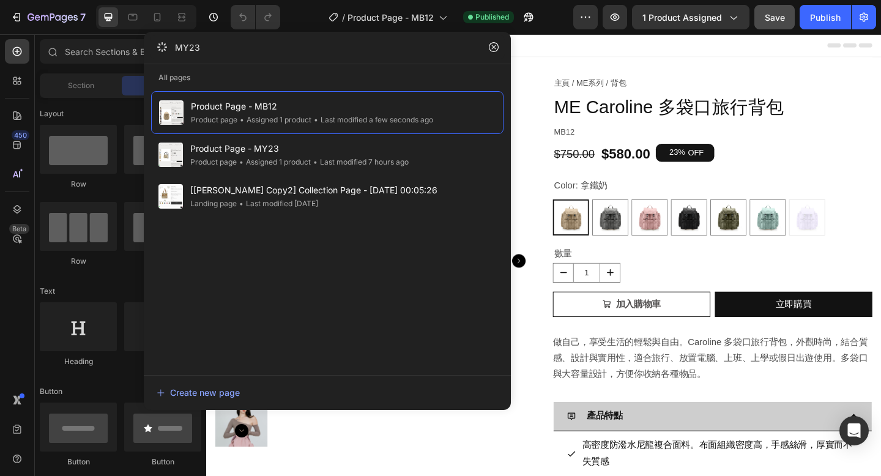
type input "MY23"
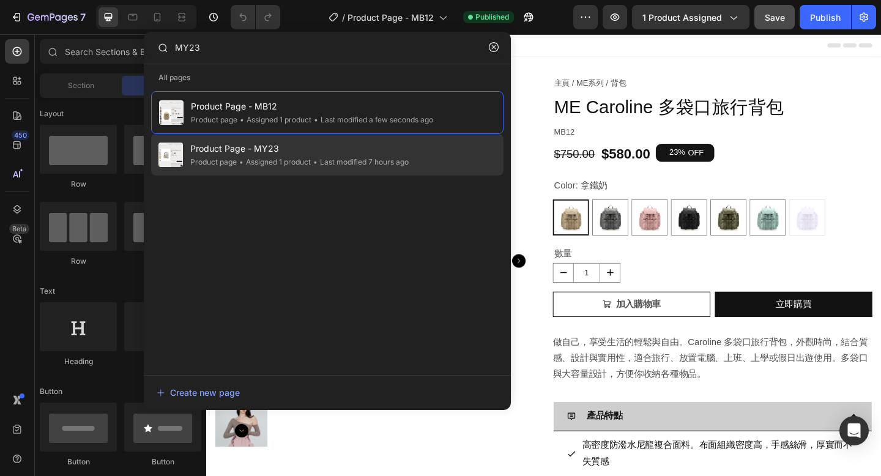
click at [406, 152] on span "Product Page - MY23" at bounding box center [299, 148] width 218 height 15
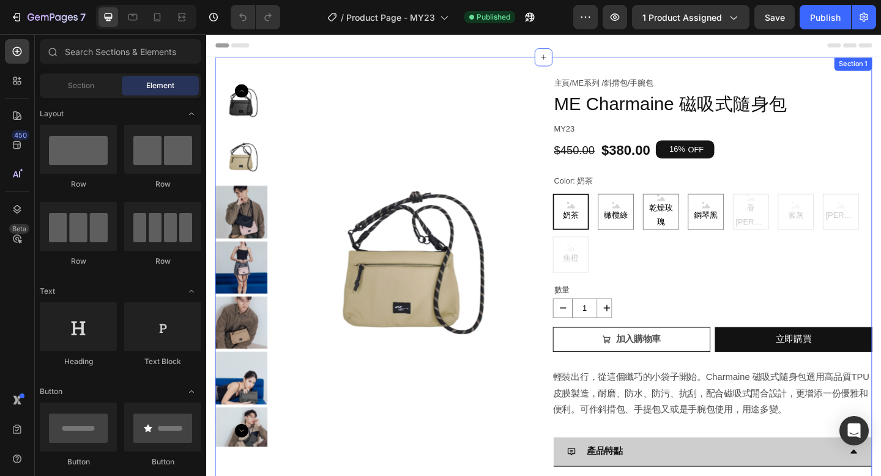
click at [538, 65] on div "Product Images 主頁 / ME系列 / 斜揹包 / 手腕包 Text Block ME [PERSON_NAME] 磁吸式隨身包 Product…" at bounding box center [573, 431] width 714 height 744
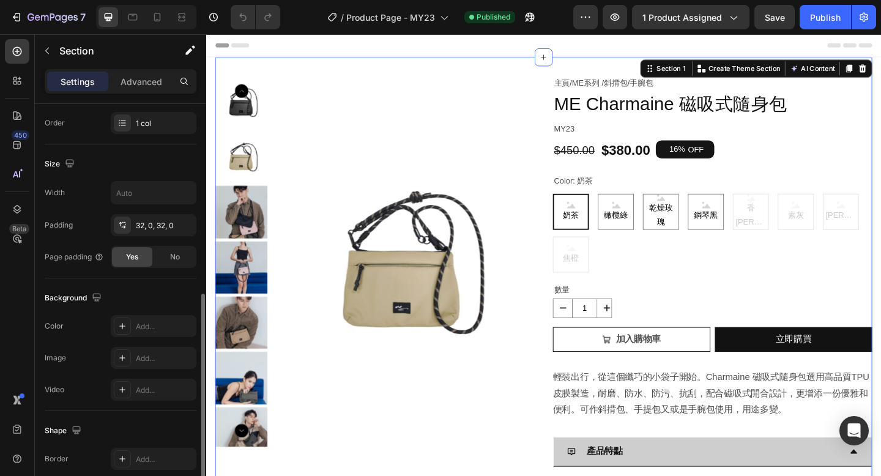
scroll to position [267, 0]
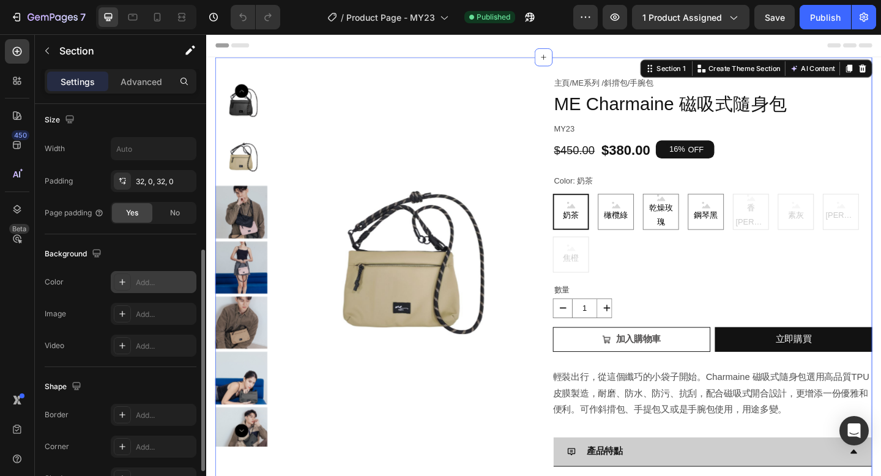
click at [166, 289] on div "Add..." at bounding box center [154, 282] width 86 height 22
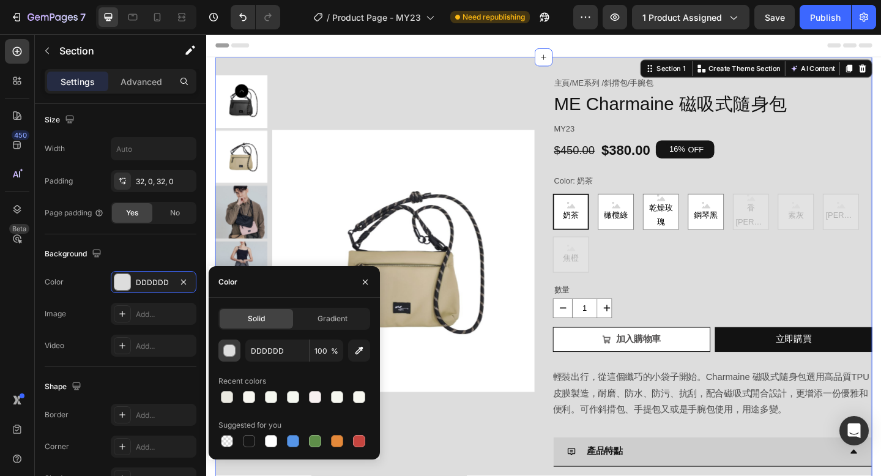
click at [230, 350] on div "button" at bounding box center [230, 351] width 12 height 12
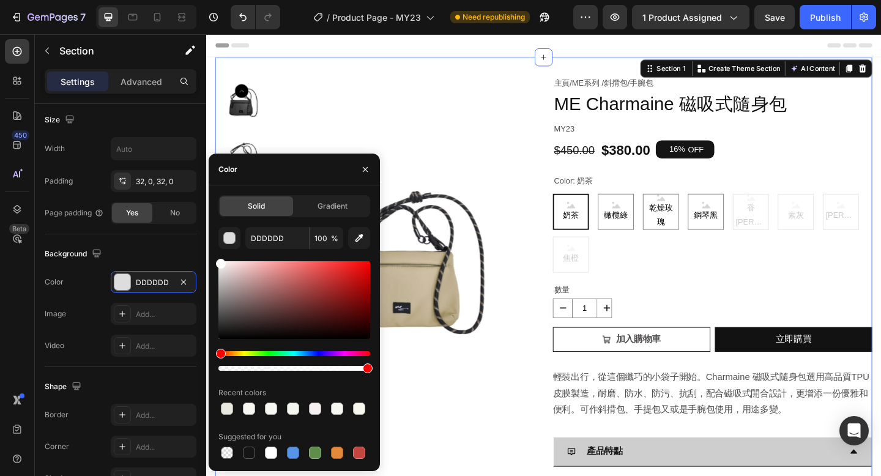
drag, startPoint x: 221, startPoint y: 276, endPoint x: 212, endPoint y: 237, distance: 39.6
click at [212, 237] on div "Solid Gradient DDDDDD 100 % Recent colors Suggested for you" at bounding box center [294, 328] width 171 height 266
type input "FFFFFF"
click at [366, 166] on icon "button" at bounding box center [365, 170] width 10 height 10
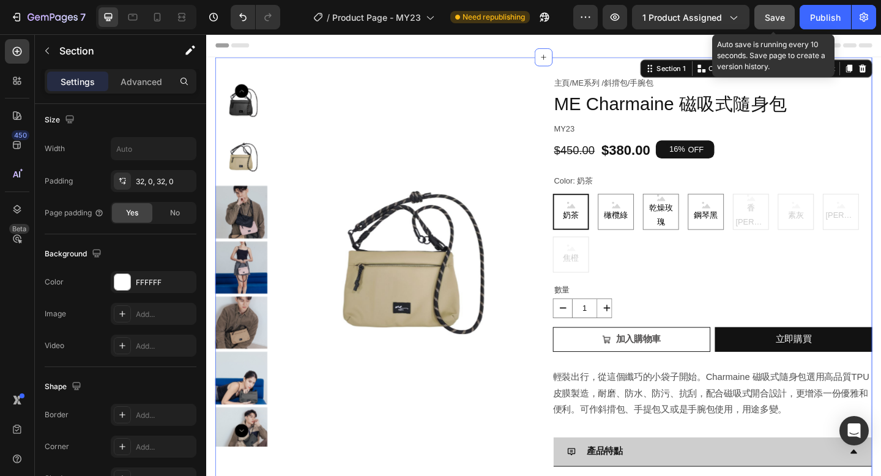
click at [773, 17] on span "Save" at bounding box center [775, 17] width 20 height 10
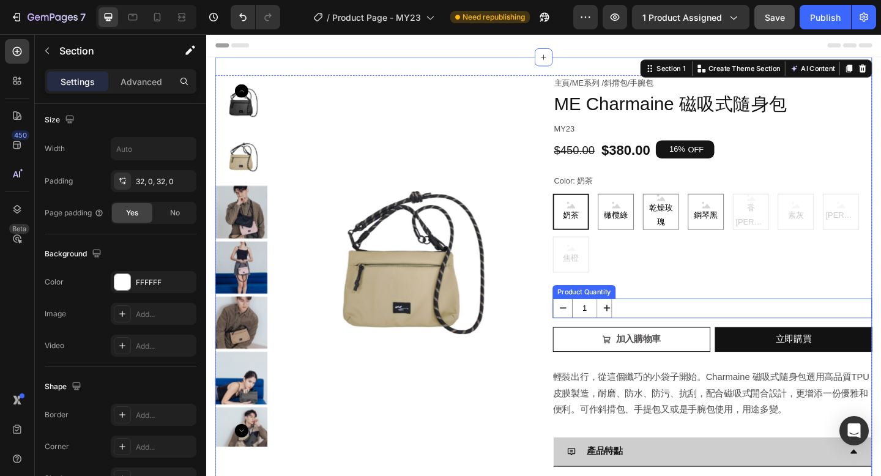
click at [660, 335] on div "1" at bounding box center [756, 332] width 347 height 21
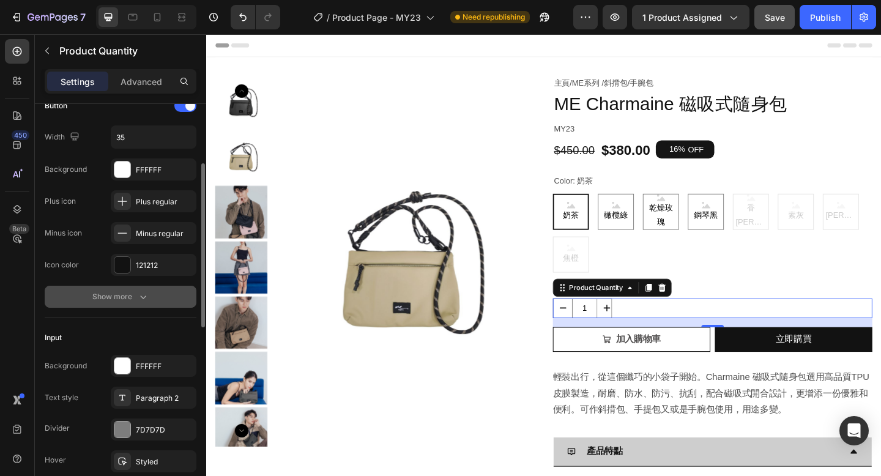
scroll to position [52, 0]
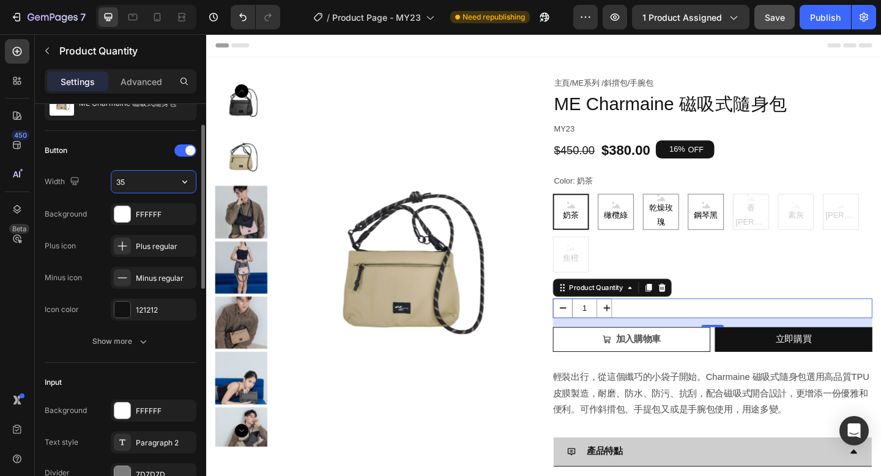
click at [136, 182] on input "35" at bounding box center [153, 182] width 84 height 22
type input "30"
click at [160, 17] on icon at bounding box center [157, 17] width 7 height 9
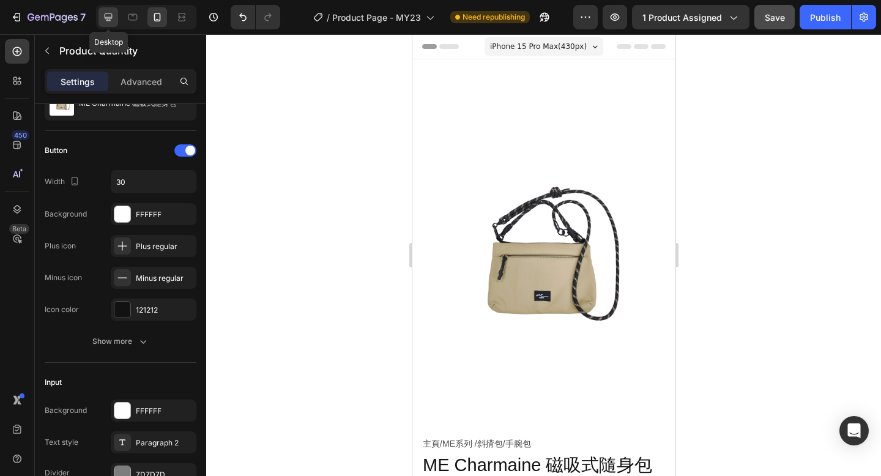
click at [105, 18] on icon at bounding box center [109, 17] width 8 height 8
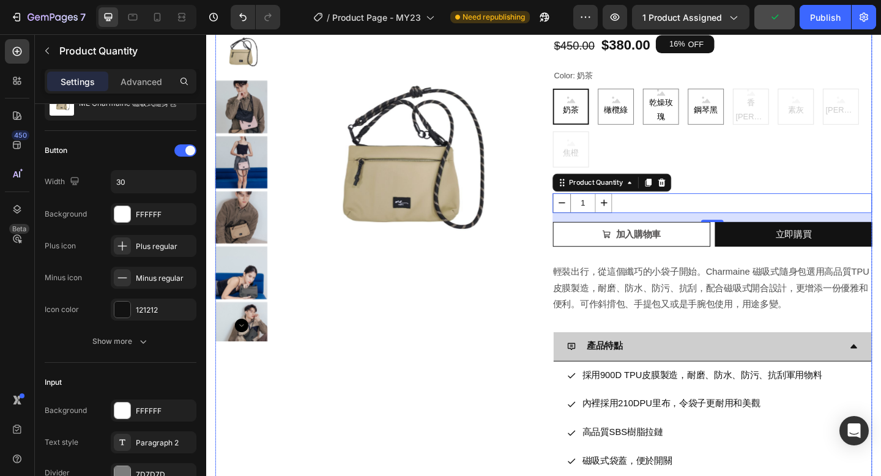
scroll to position [44, 0]
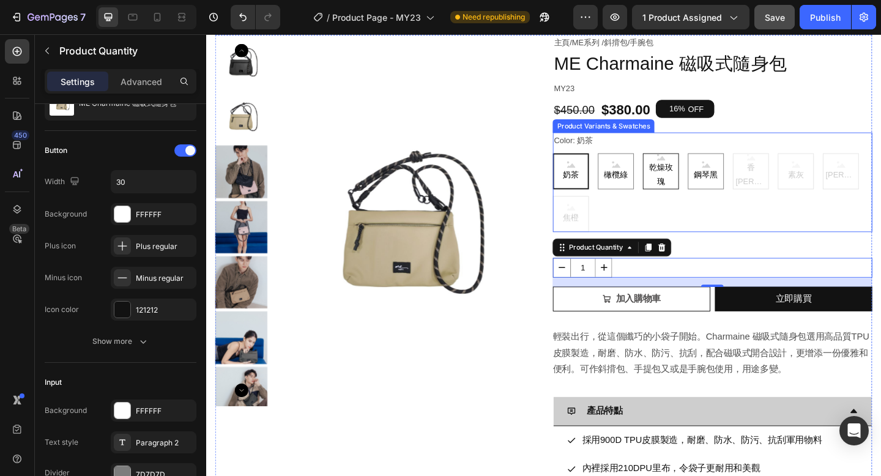
click at [693, 177] on span "乾燥玫瑰" at bounding box center [700, 187] width 38 height 31
click at [681, 164] on input "乾燥玫瑰 乾燥玫瑰 乾燥玫瑰" at bounding box center [680, 163] width 1 height 1
radio input "true"
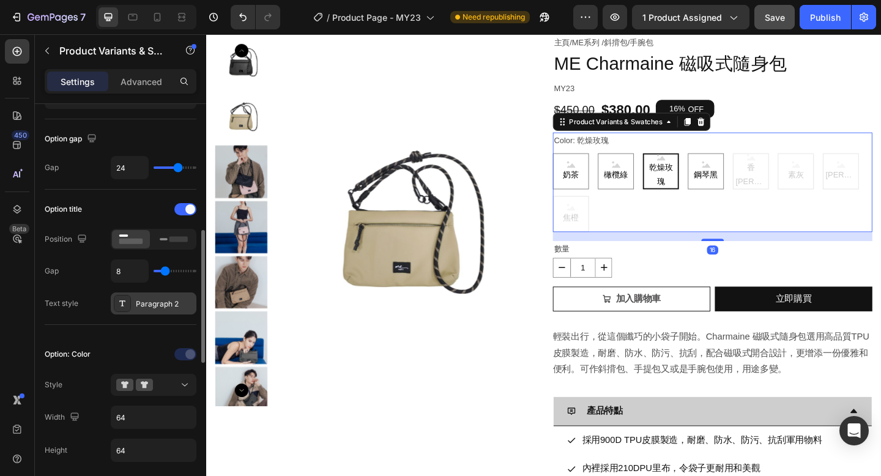
scroll to position [213, 0]
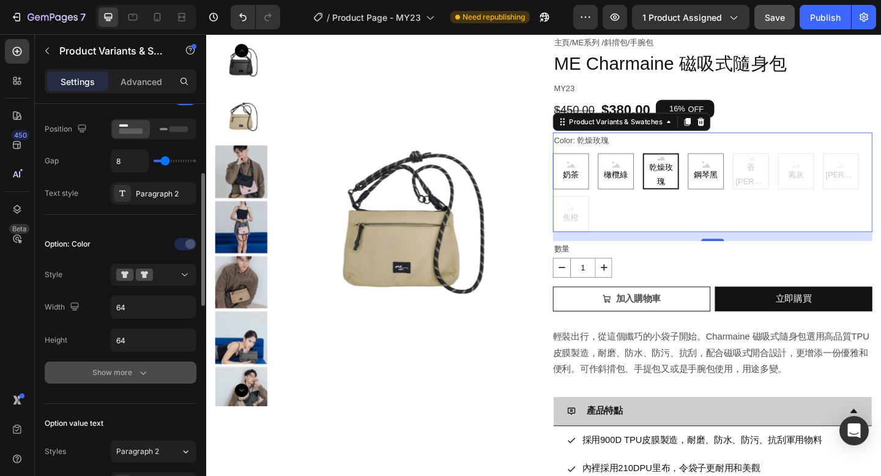
click at [135, 382] on button "Show more" at bounding box center [121, 372] width 152 height 22
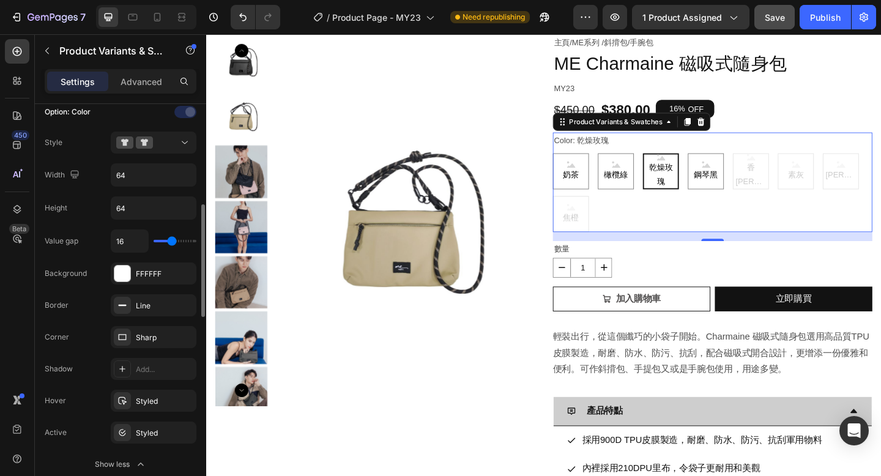
scroll to position [357, 0]
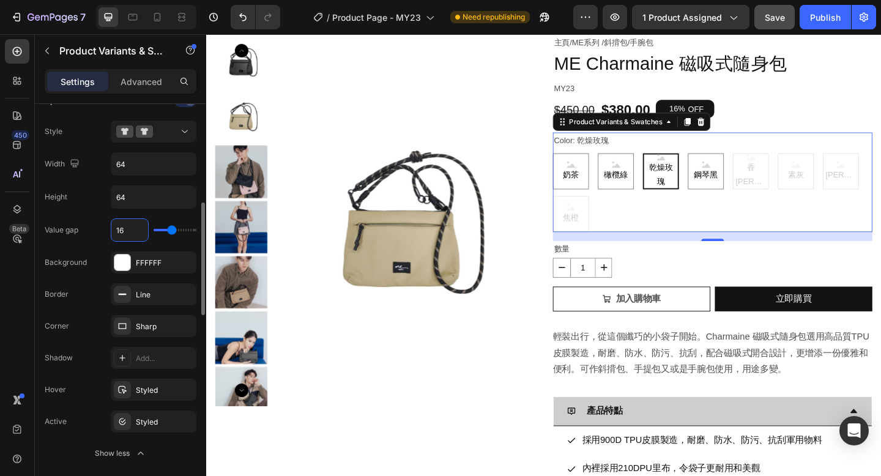
click at [122, 226] on input "16" at bounding box center [129, 230] width 37 height 22
type input "6"
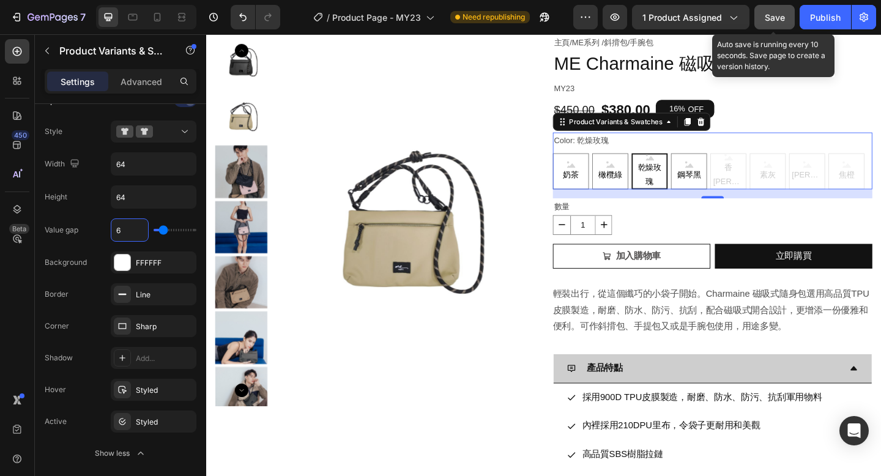
type input "6"
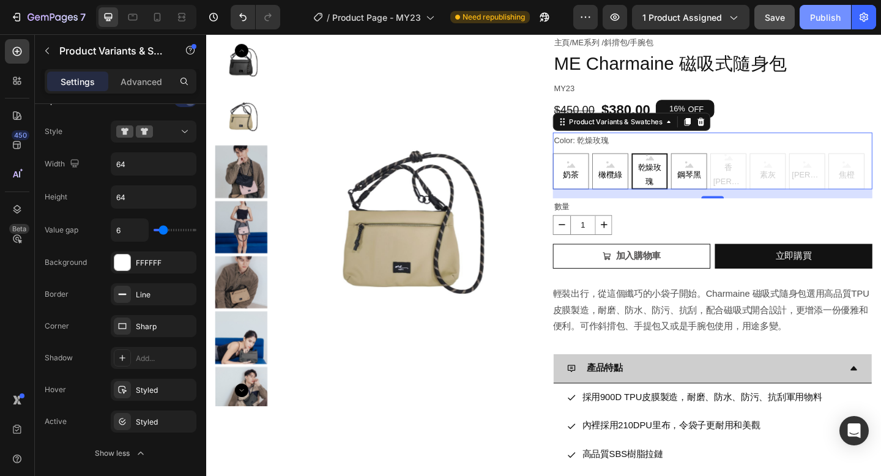
click at [817, 17] on div "Publish" at bounding box center [825, 17] width 31 height 13
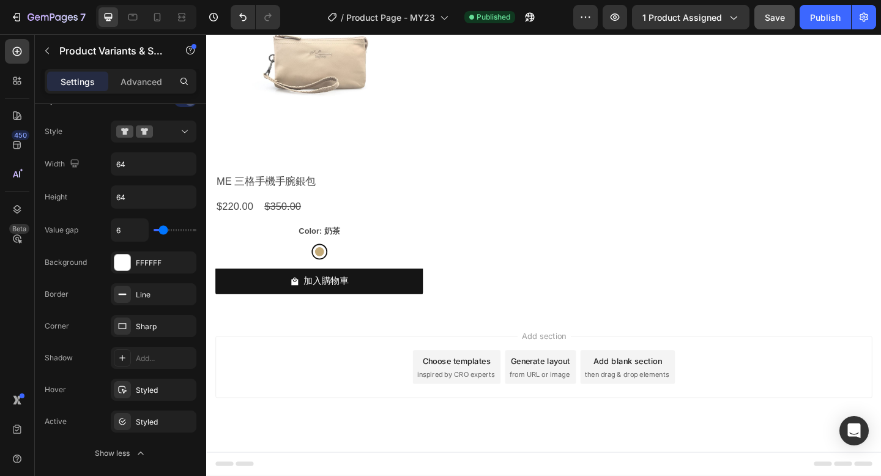
scroll to position [6977, 0]
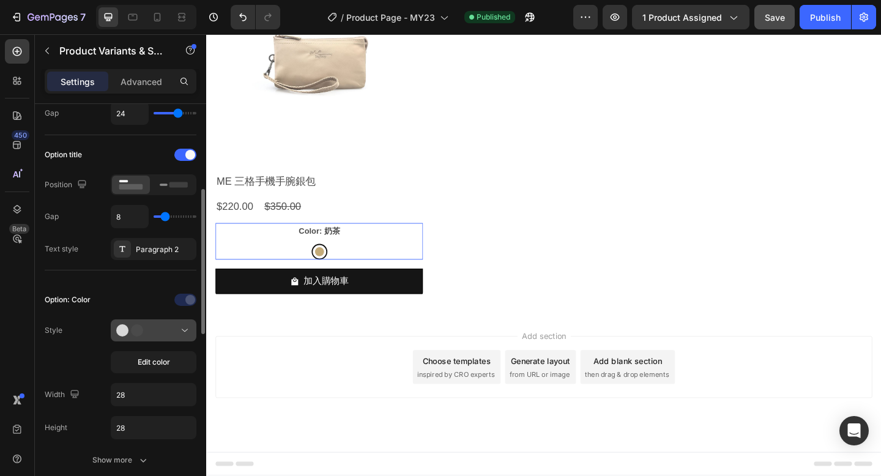
scroll to position [188, 0]
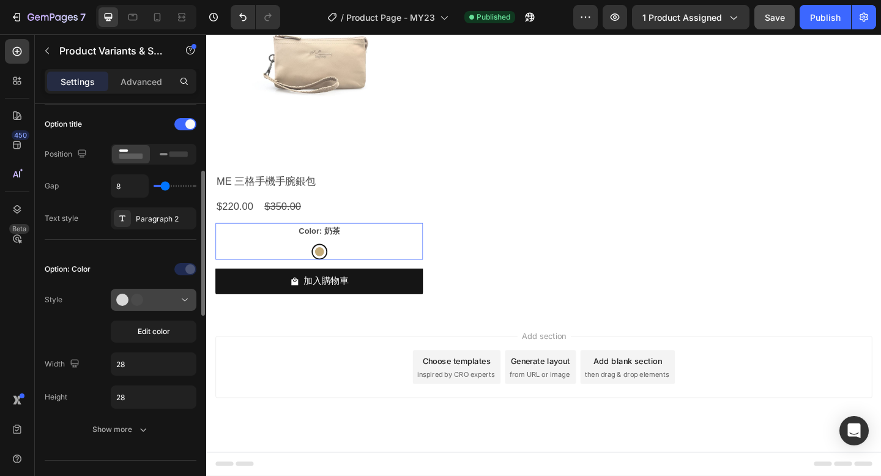
click at [155, 305] on div at bounding box center [153, 300] width 75 height 12
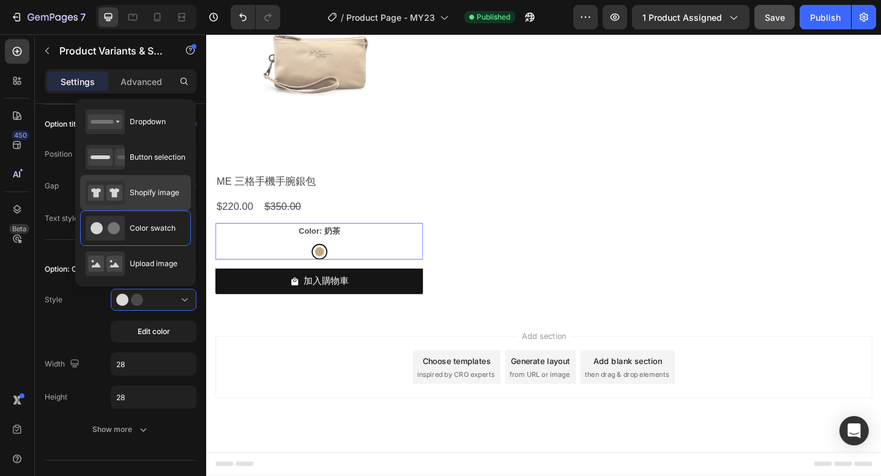
click at [168, 192] on span "Shopify image" at bounding box center [155, 192] width 50 height 11
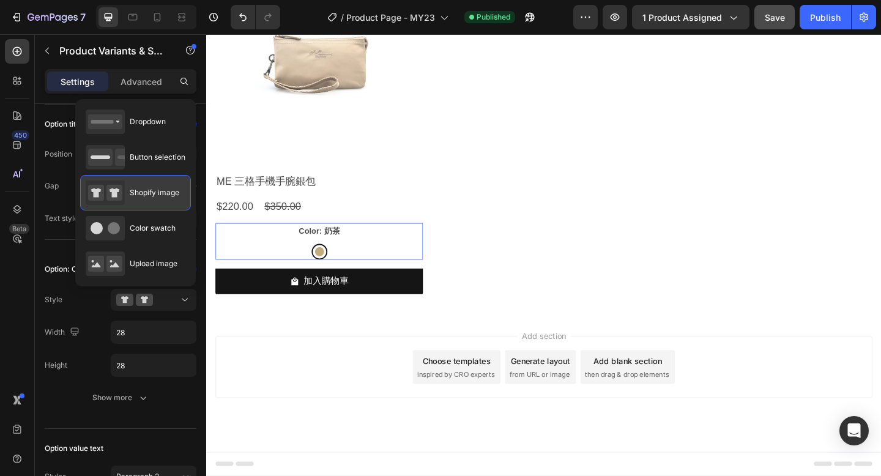
type input "64"
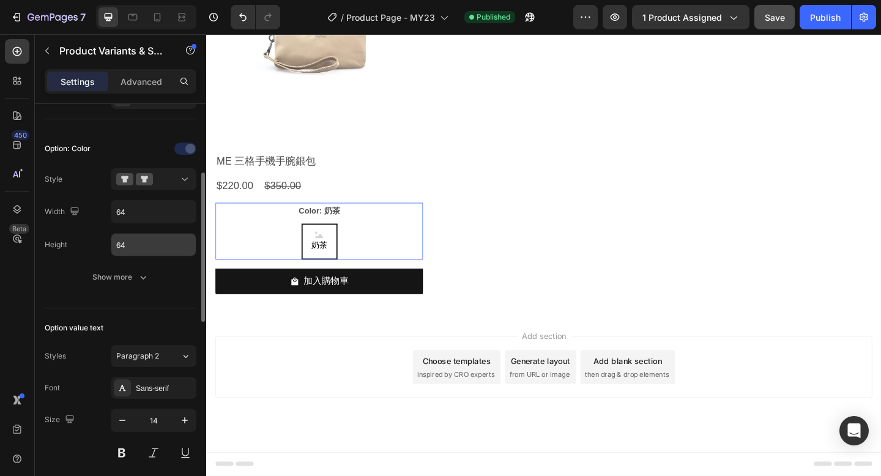
scroll to position [322, 0]
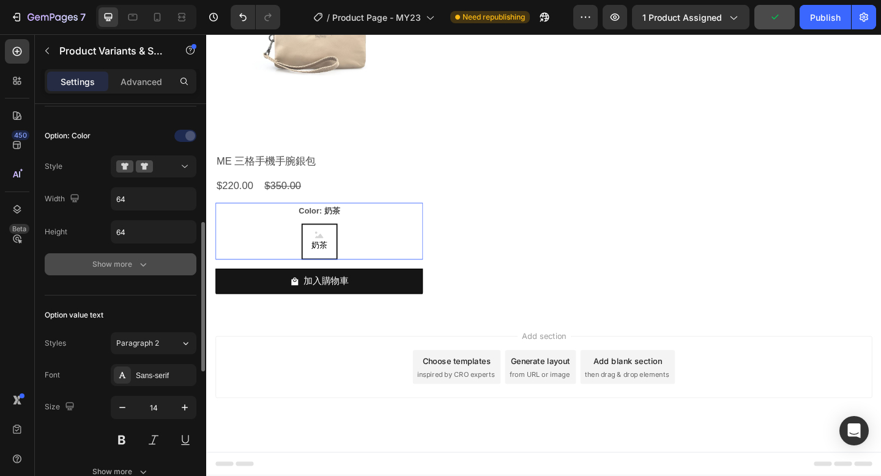
click at [143, 267] on icon "button" at bounding box center [143, 264] width 12 height 12
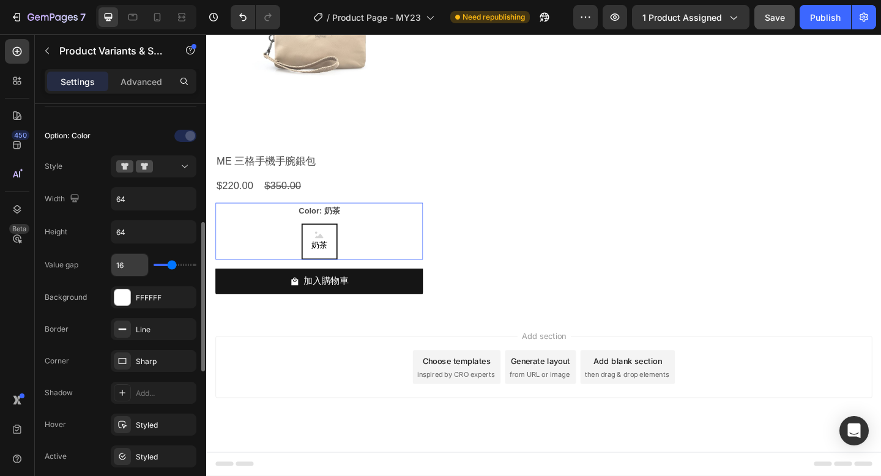
click at [132, 267] on input "16" at bounding box center [129, 265] width 37 height 22
type input "6"
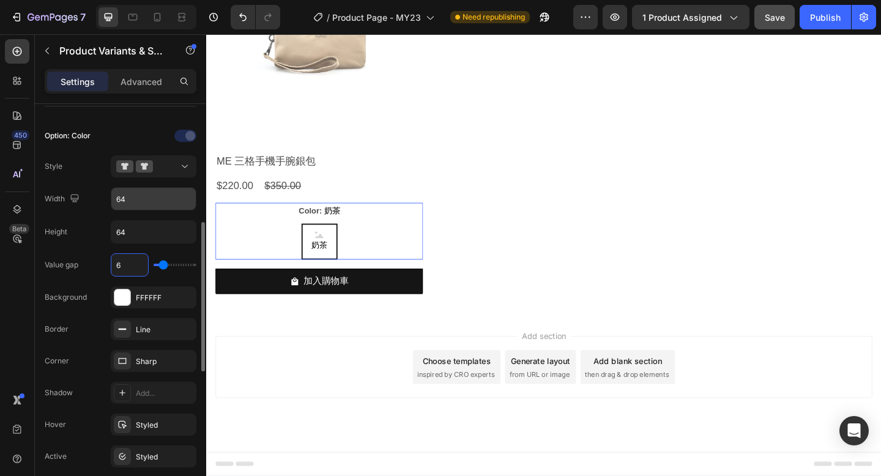
click at [136, 204] on input "64" at bounding box center [153, 199] width 84 height 22
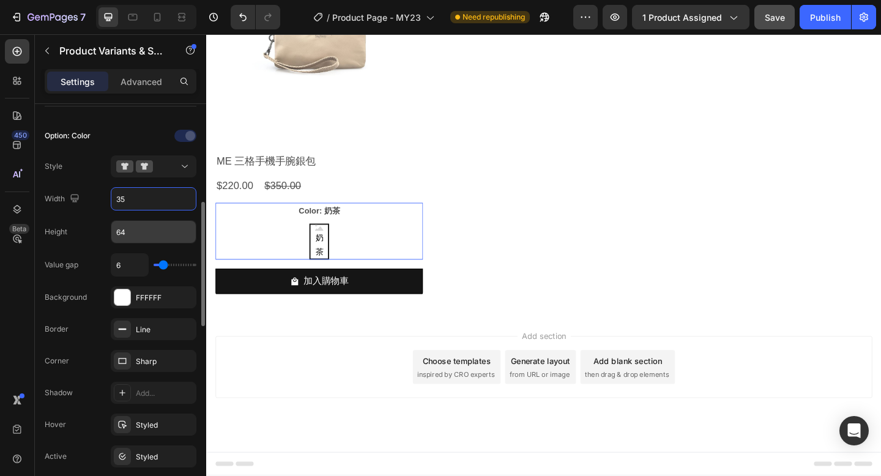
type input "35"
click at [139, 235] on input "64" at bounding box center [153, 232] width 84 height 22
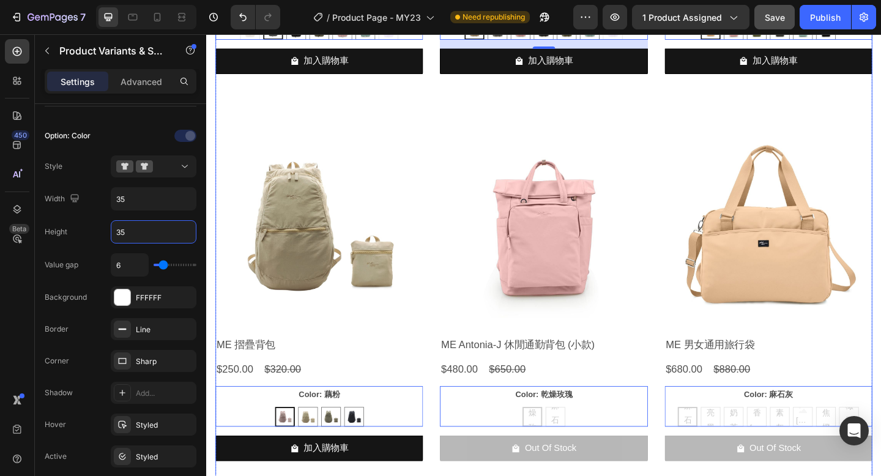
scroll to position [7452, 0]
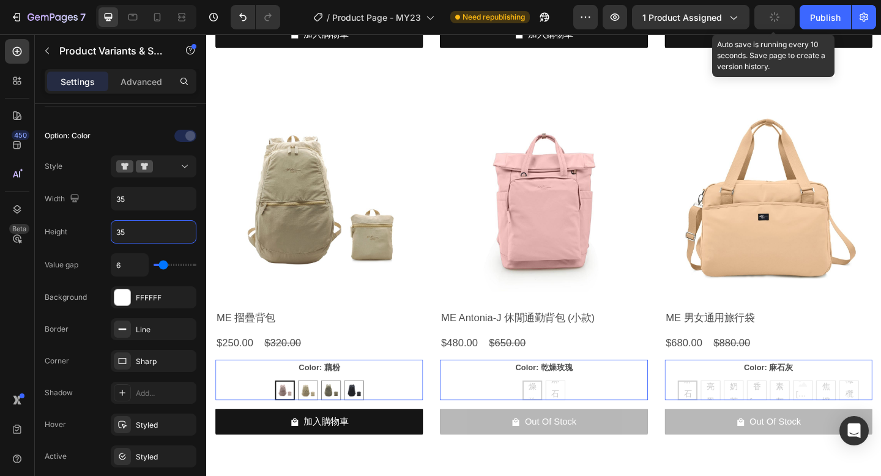
type input "35"
click at [766, 19] on button "button" at bounding box center [774, 17] width 40 height 24
click at [771, 18] on span "Save" at bounding box center [775, 17] width 20 height 10
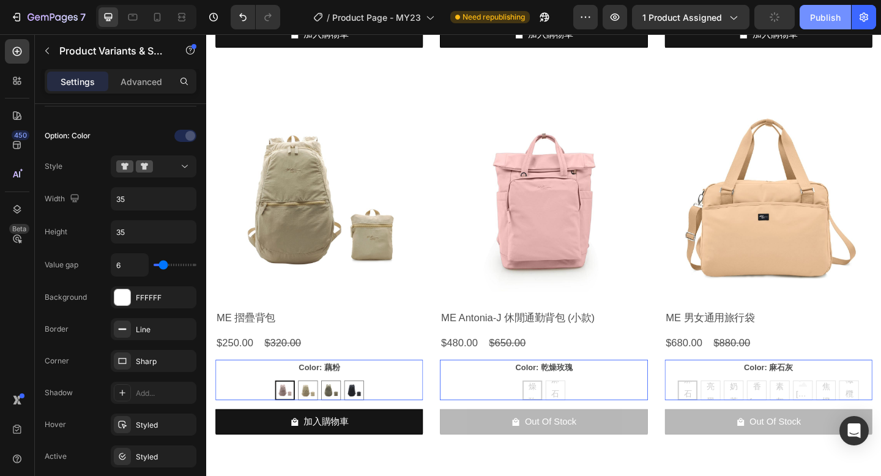
click at [817, 17] on div "Publish" at bounding box center [825, 17] width 31 height 13
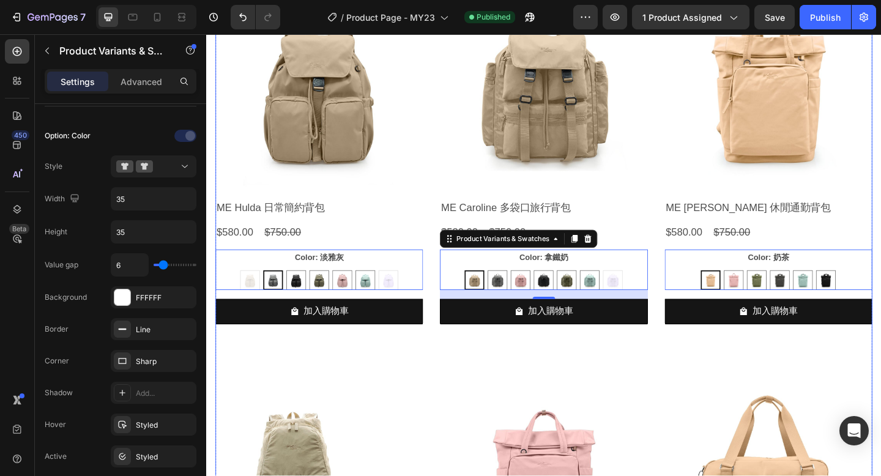
scroll to position [4075, 0]
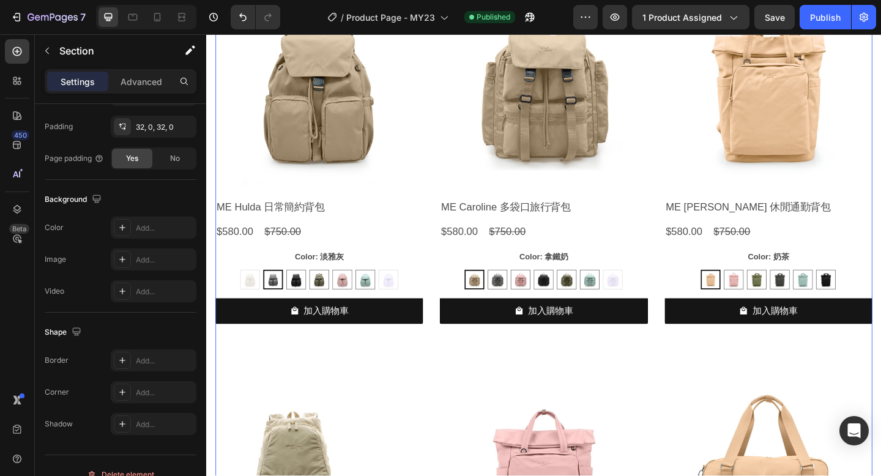
scroll to position [0, 0]
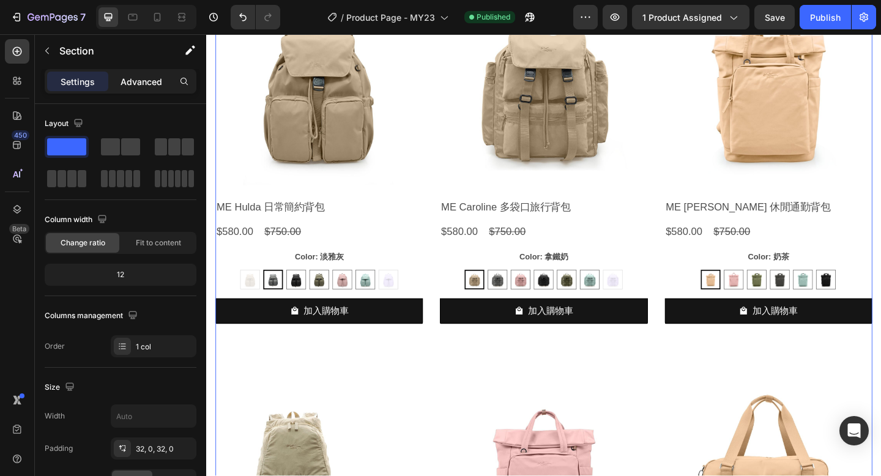
click at [149, 85] on p "Advanced" at bounding box center [141, 81] width 42 height 13
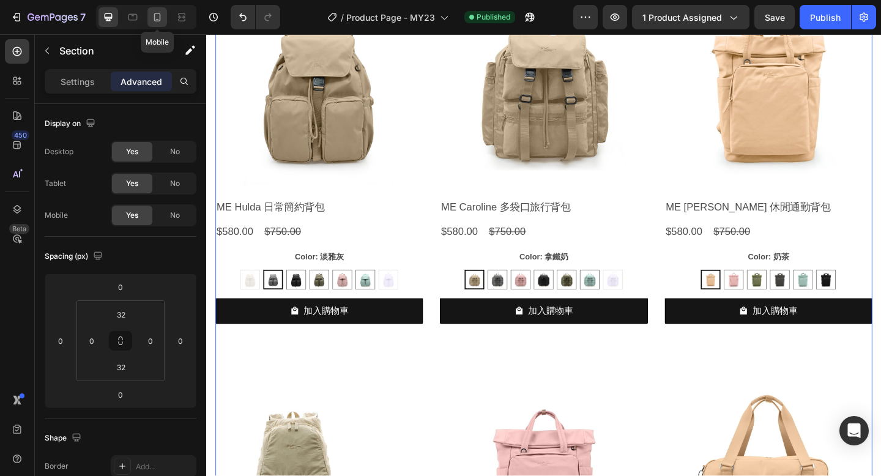
click at [158, 20] on icon at bounding box center [157, 17] width 12 height 12
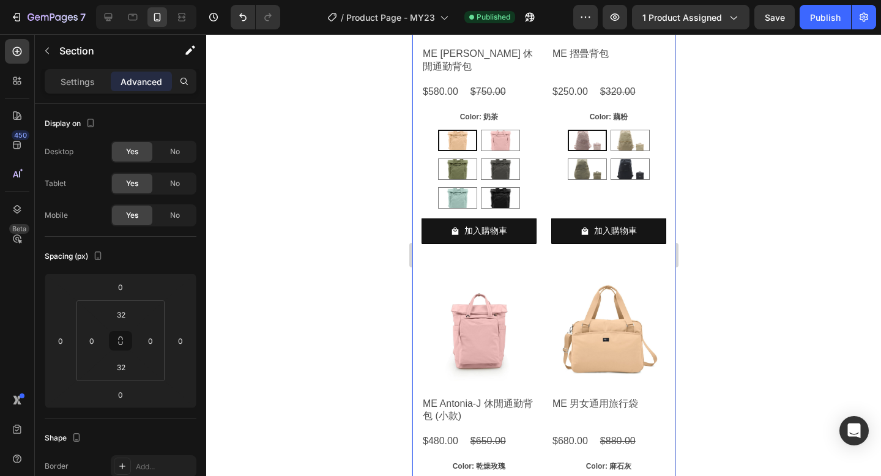
scroll to position [4318, 0]
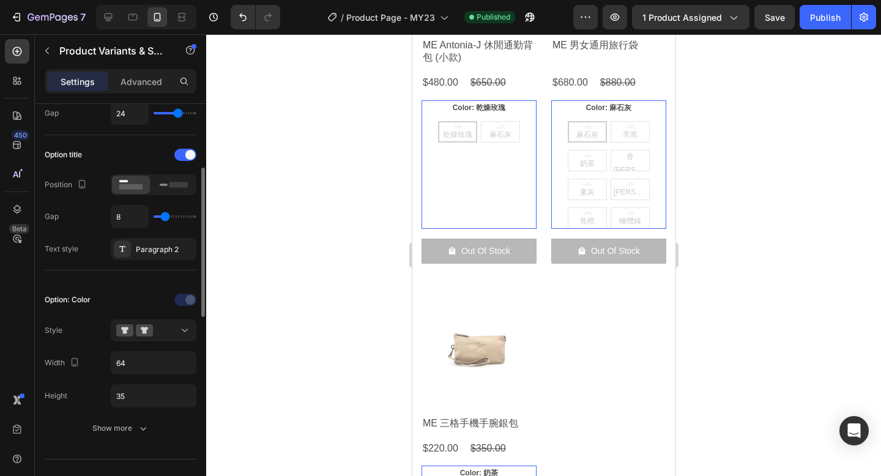
scroll to position [164, 0]
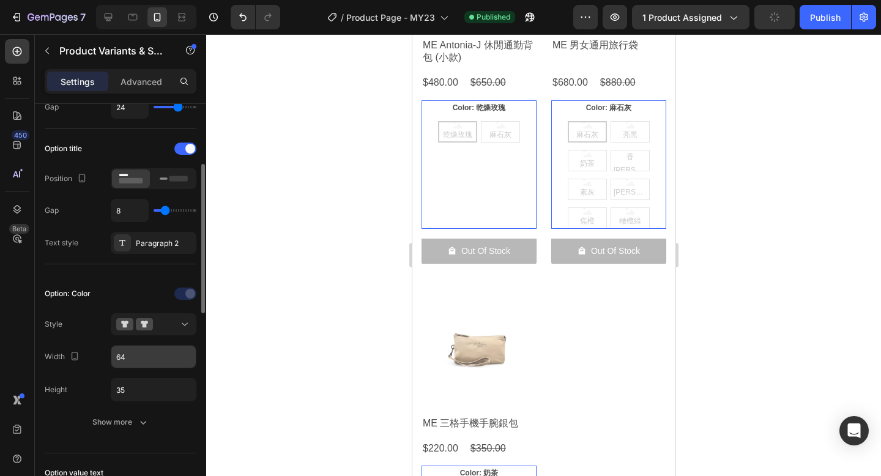
click at [155, 355] on input "64" at bounding box center [153, 357] width 84 height 22
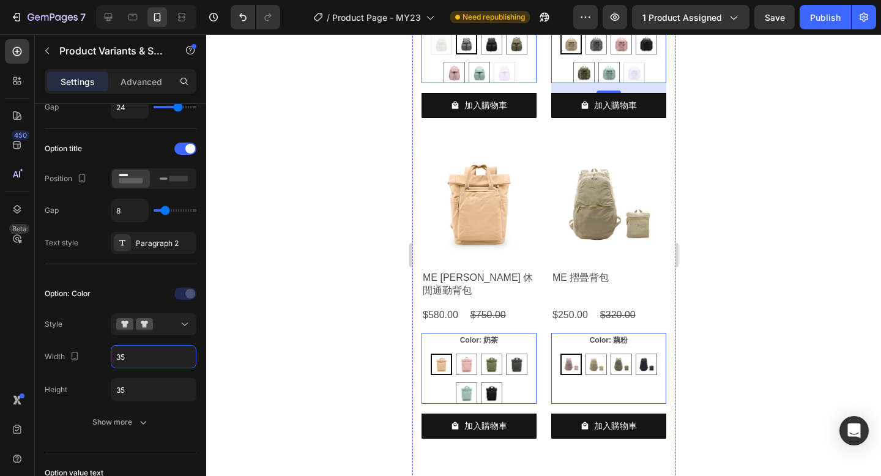
scroll to position [4791, 0]
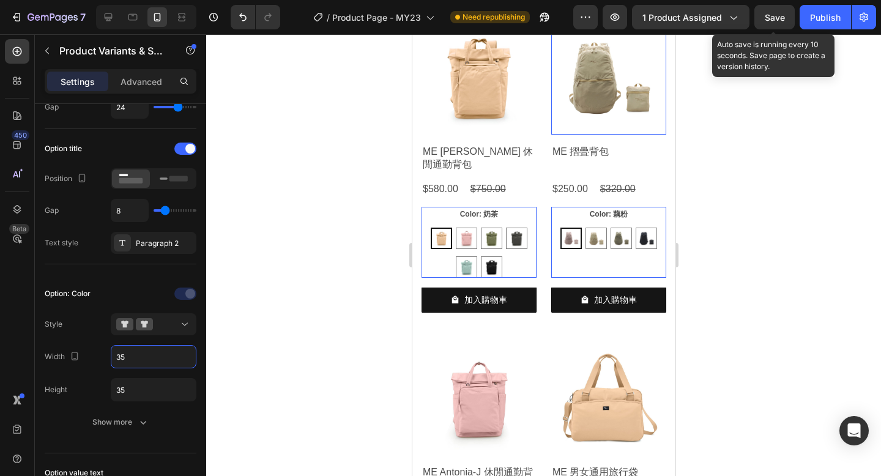
type input "35"
click at [776, 17] on span "Save" at bounding box center [775, 17] width 20 height 10
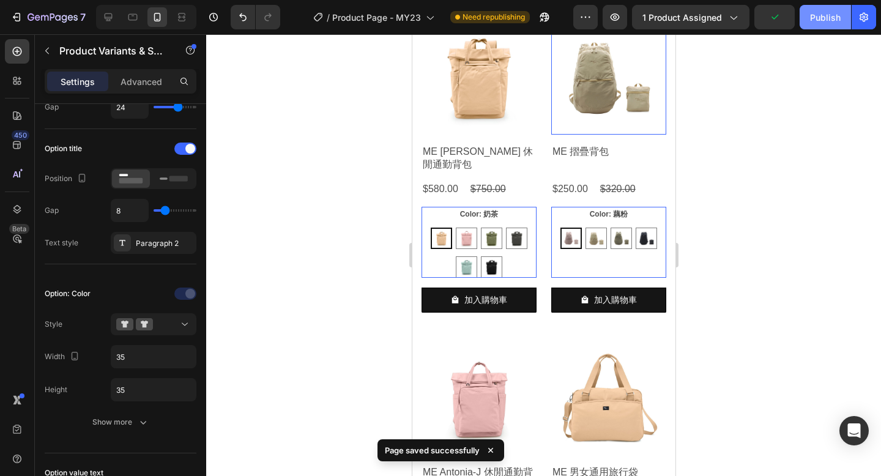
click at [819, 20] on div "Publish" at bounding box center [825, 17] width 31 height 13
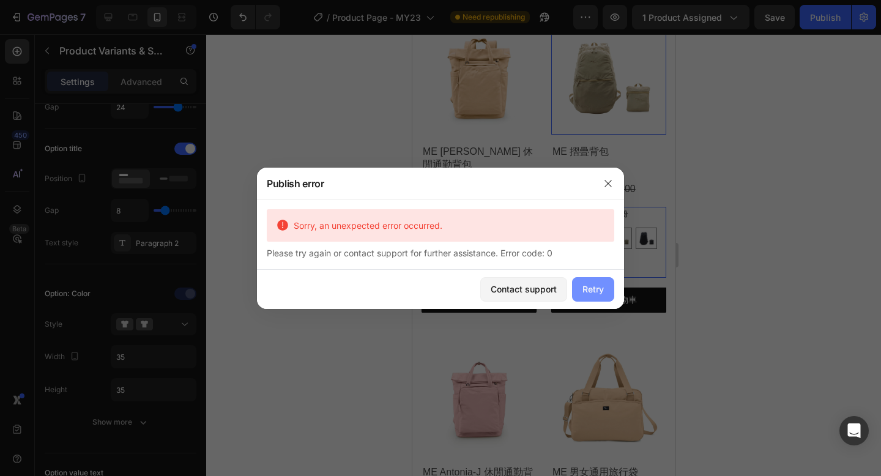
click at [601, 292] on div "Retry" at bounding box center [592, 289] width 21 height 13
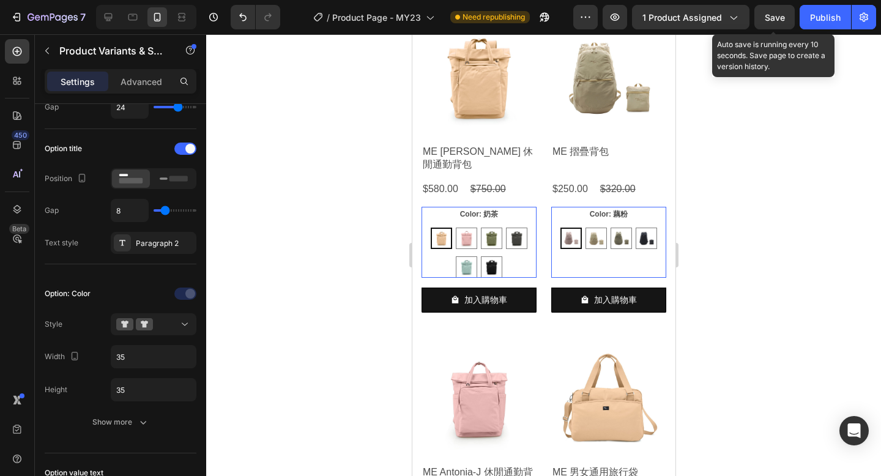
click at [774, 22] on span "Save" at bounding box center [775, 17] width 20 height 10
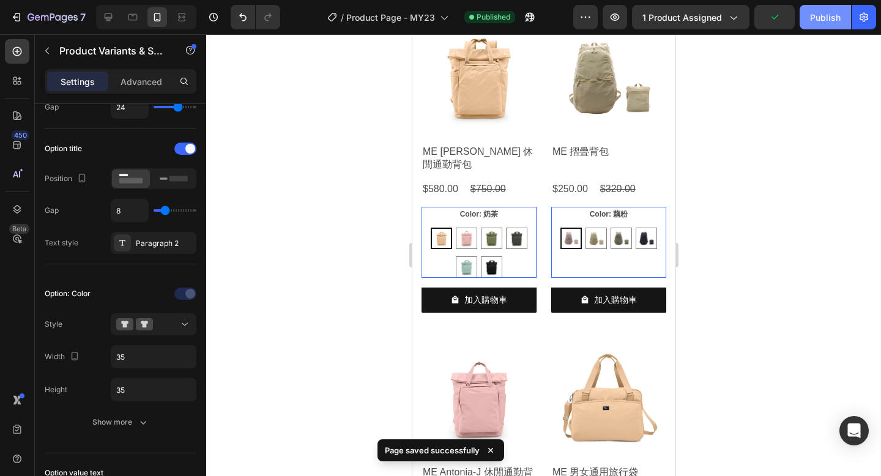
click at [814, 21] on div "Publish" at bounding box center [825, 17] width 31 height 13
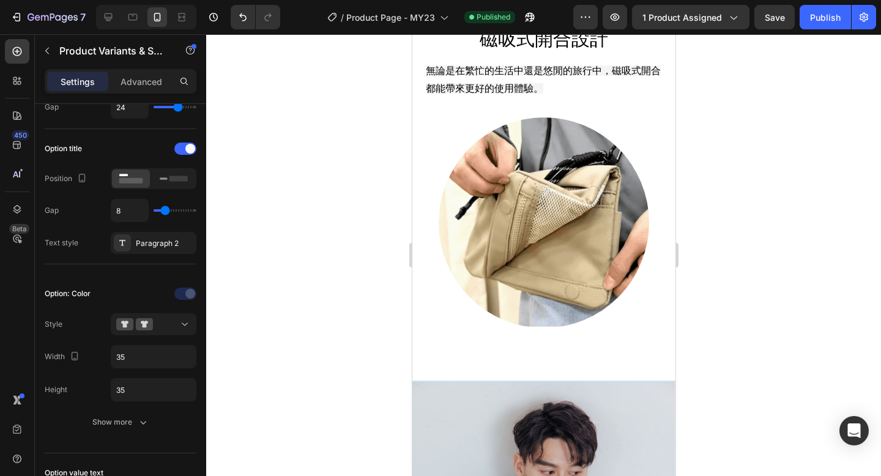
scroll to position [988, 0]
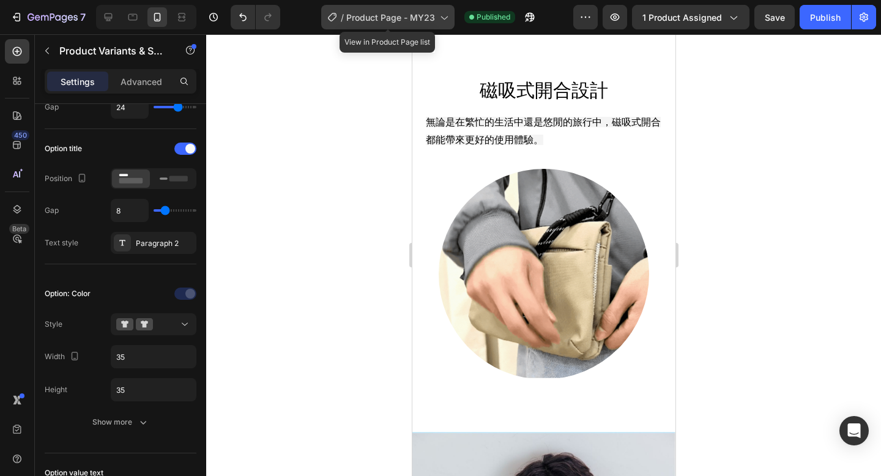
click at [422, 20] on span "Product Page - MY23" at bounding box center [390, 17] width 89 height 13
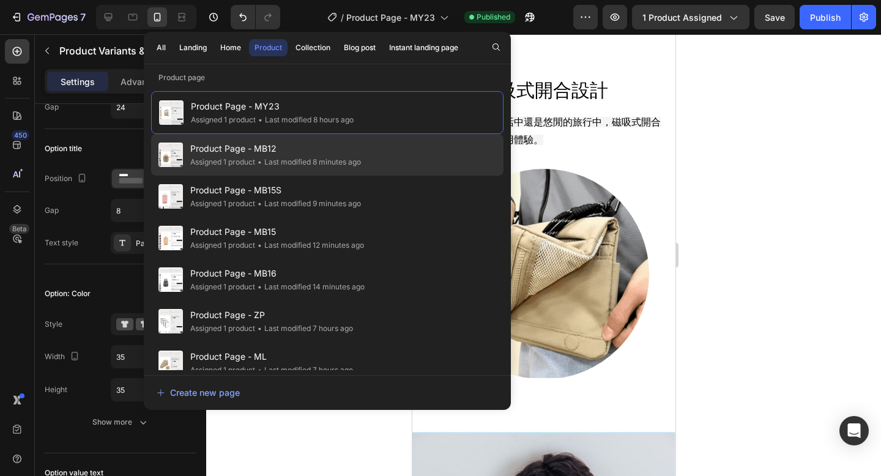
click at [386, 176] on div "Product Page - MB12 Assigned 1 product • Last modified 8 minutes ago" at bounding box center [327, 197] width 352 height 42
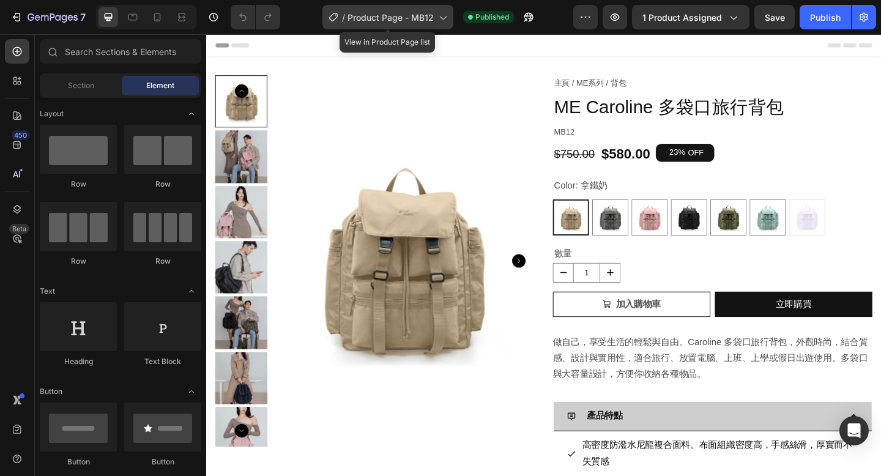
click at [421, 18] on span "Product Page - MB12" at bounding box center [390, 17] width 86 height 13
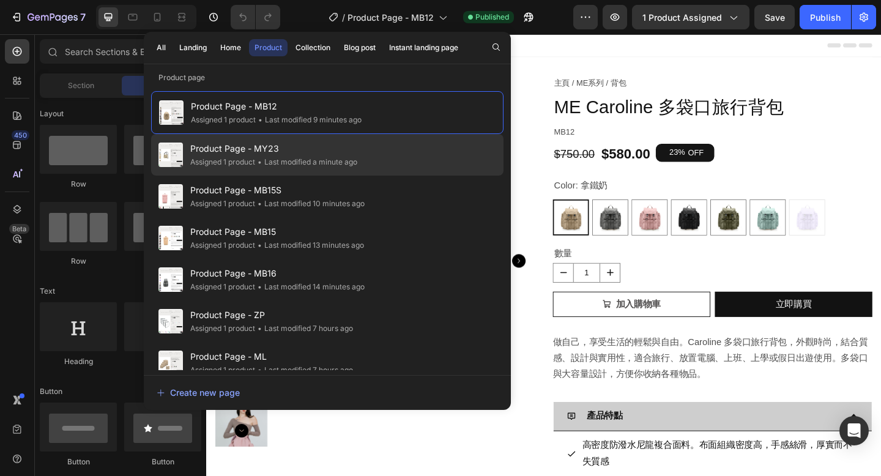
click at [390, 176] on div "Product Page - MY23 Assigned 1 product • Last modified a minute ago" at bounding box center [327, 197] width 352 height 42
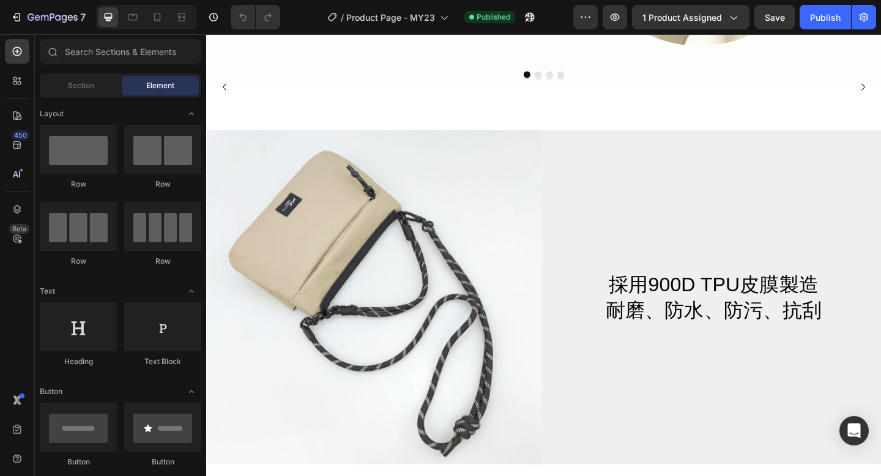
scroll to position [2834, 0]
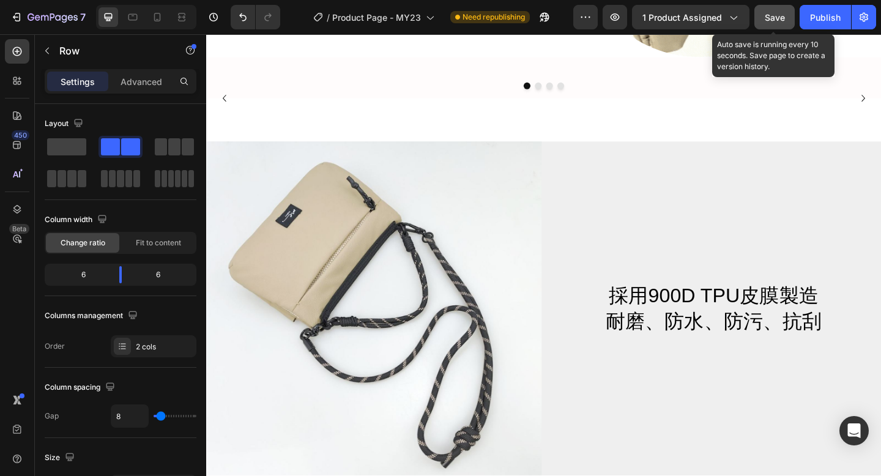
click at [777, 15] on span "Save" at bounding box center [775, 17] width 20 height 10
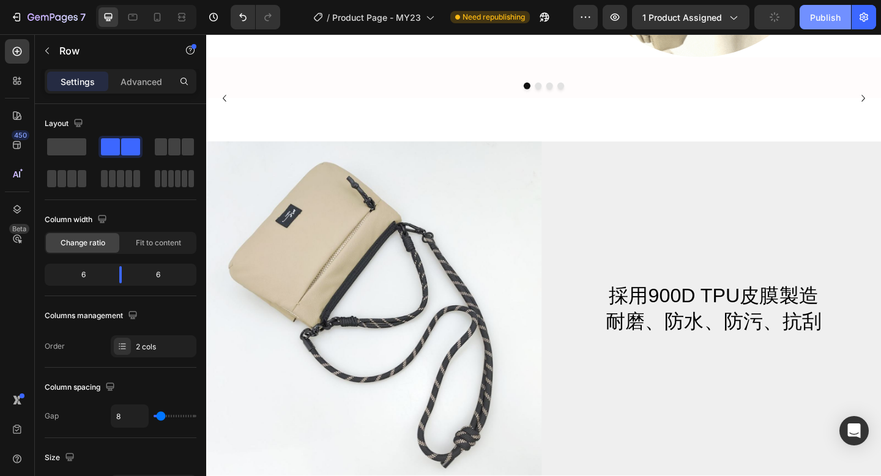
click at [814, 21] on div "Publish" at bounding box center [825, 17] width 31 height 13
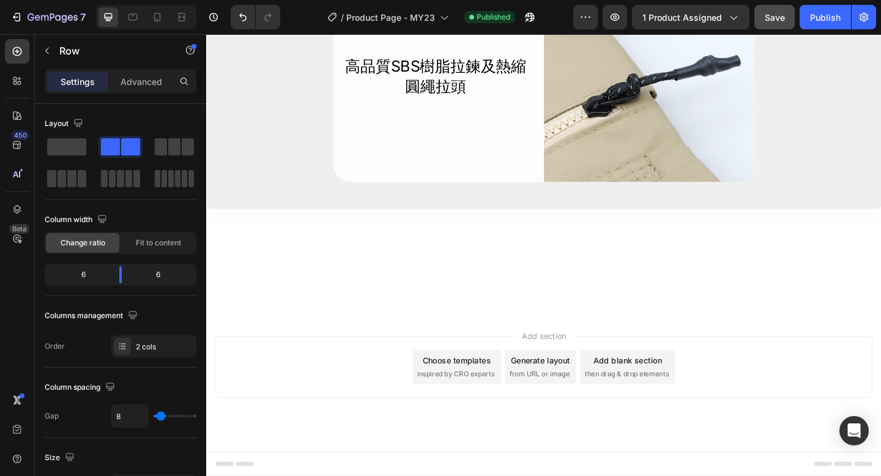
scroll to position [5634, 0]
